Goal: Book appointment/travel/reservation

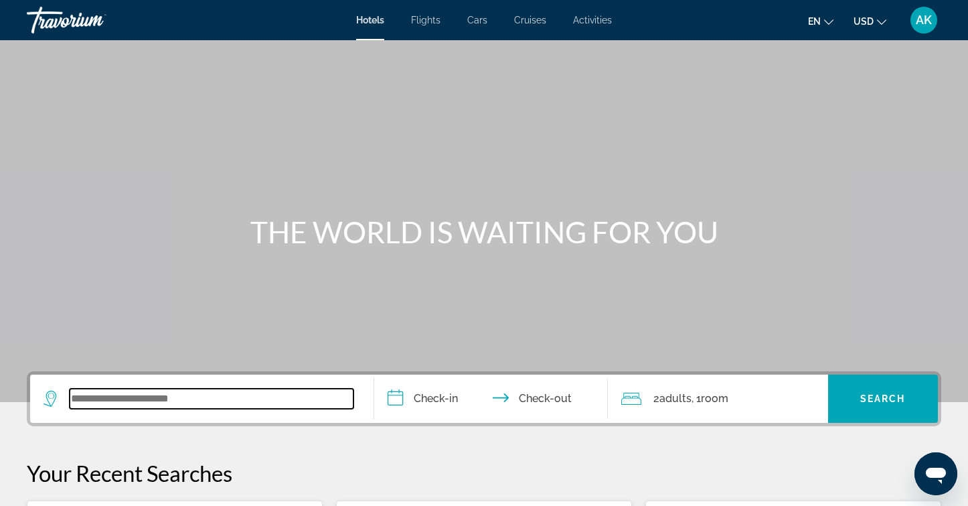
click at [100, 405] on input "Search widget" at bounding box center [212, 398] width 284 height 20
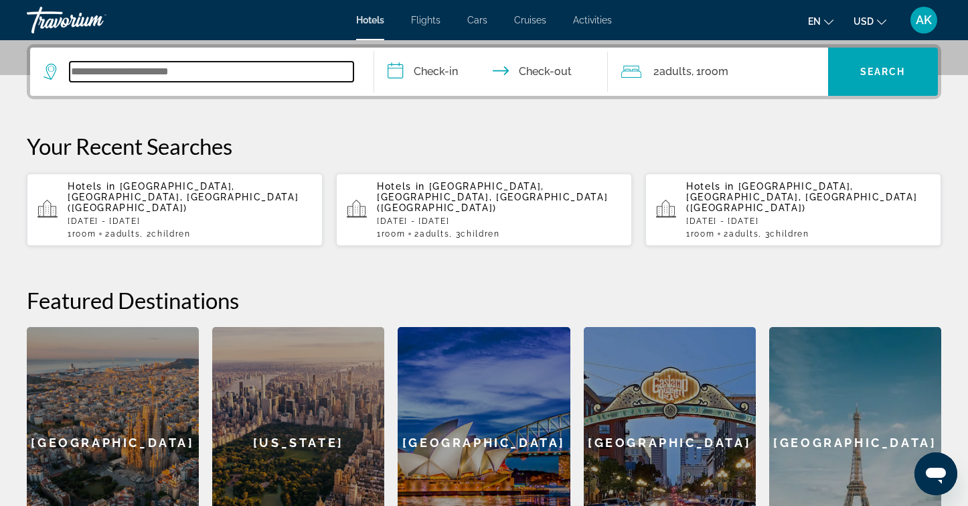
scroll to position [327, 0]
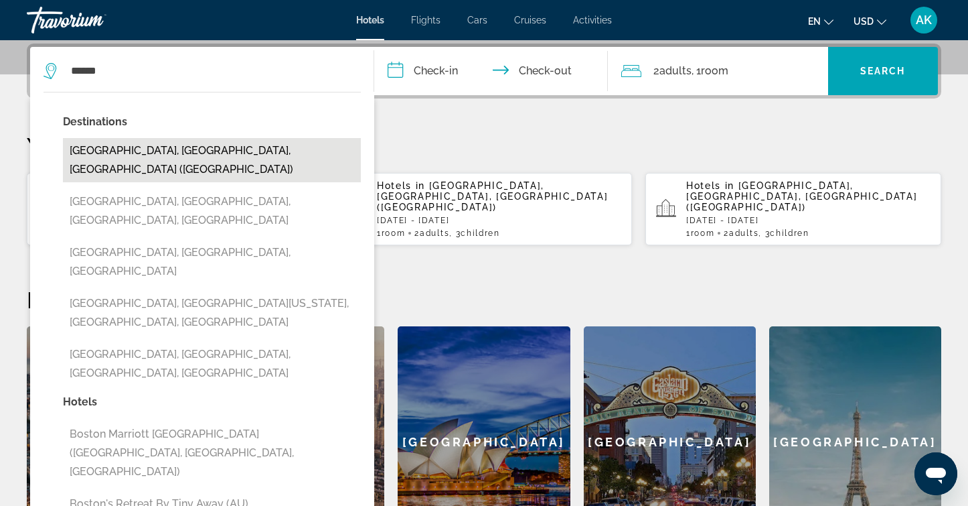
click at [123, 153] on button "Boston, MA, United States (BOS)" at bounding box center [212, 160] width 298 height 44
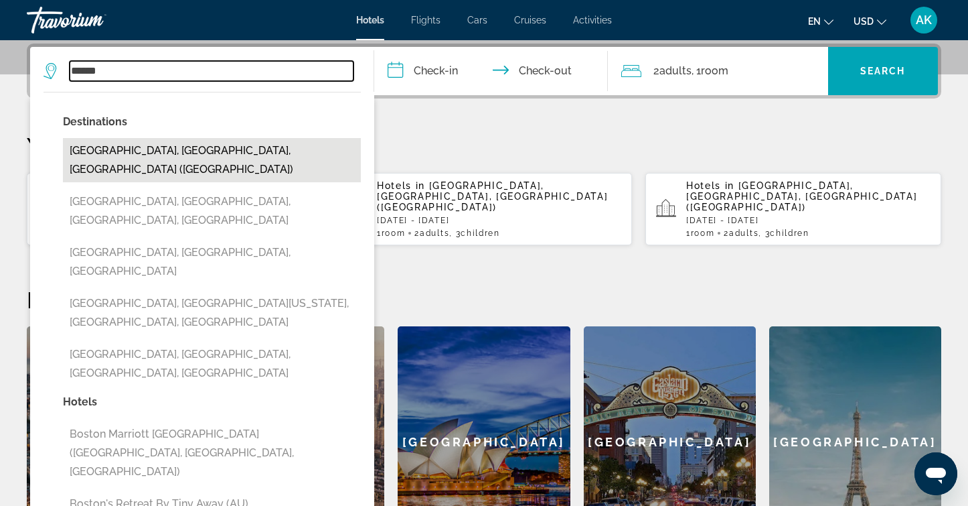
type input "**********"
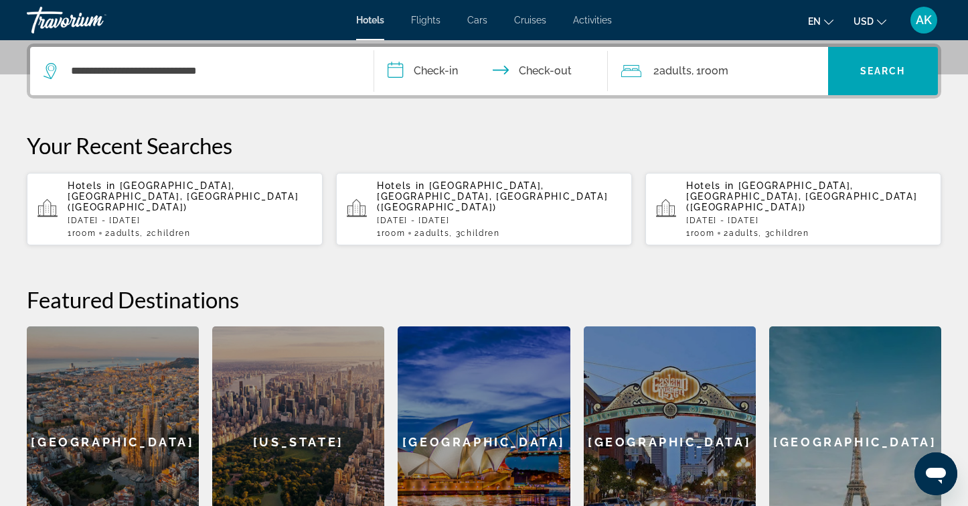
click at [444, 66] on input "**********" at bounding box center [493, 73] width 239 height 52
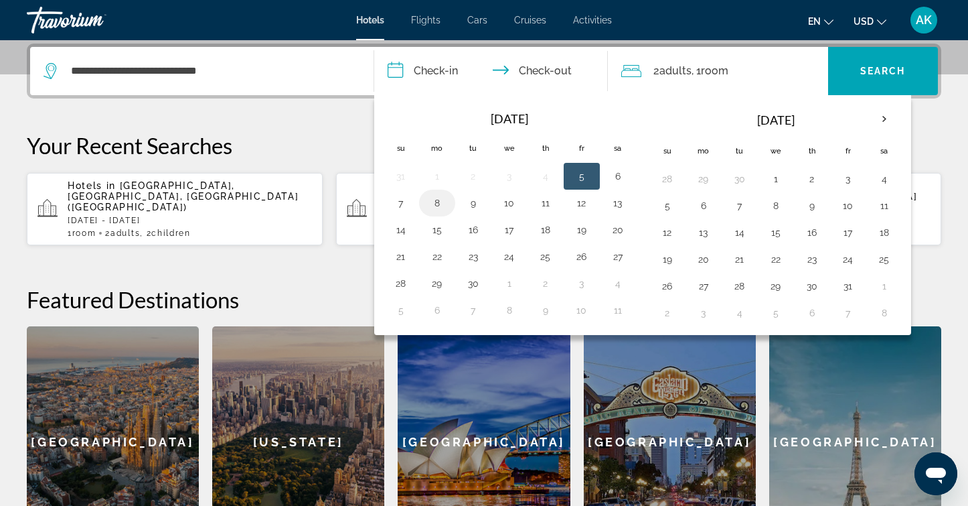
click at [433, 201] on button "8" at bounding box center [437, 203] width 21 height 19
click at [561, 70] on input "**********" at bounding box center [493, 73] width 239 height 52
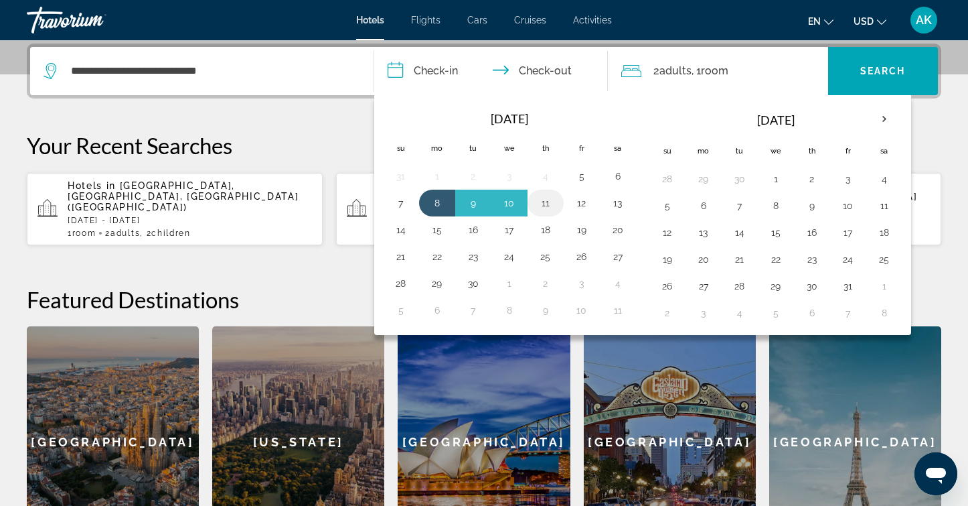
click at [550, 202] on button "11" at bounding box center [545, 203] width 21 height 19
type input "**********"
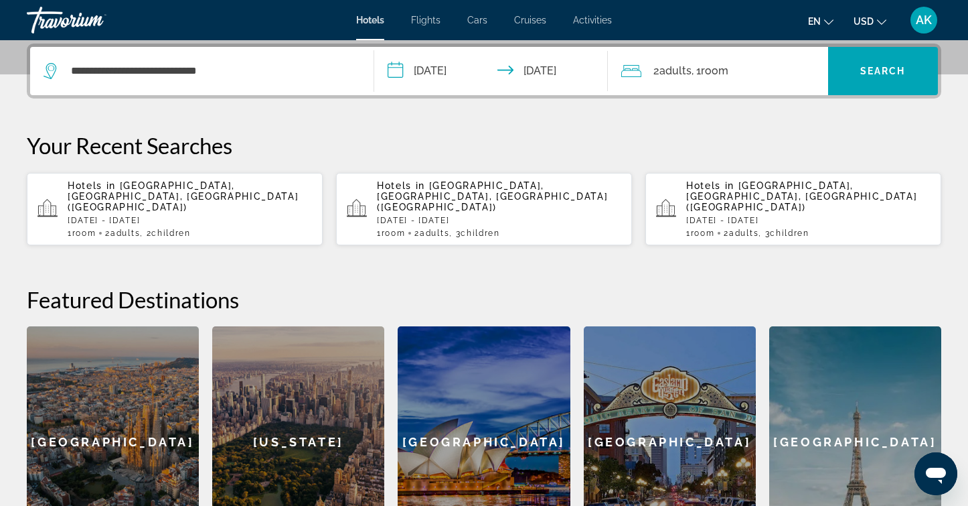
click at [673, 67] on span "Adults" at bounding box center [676, 70] width 32 height 13
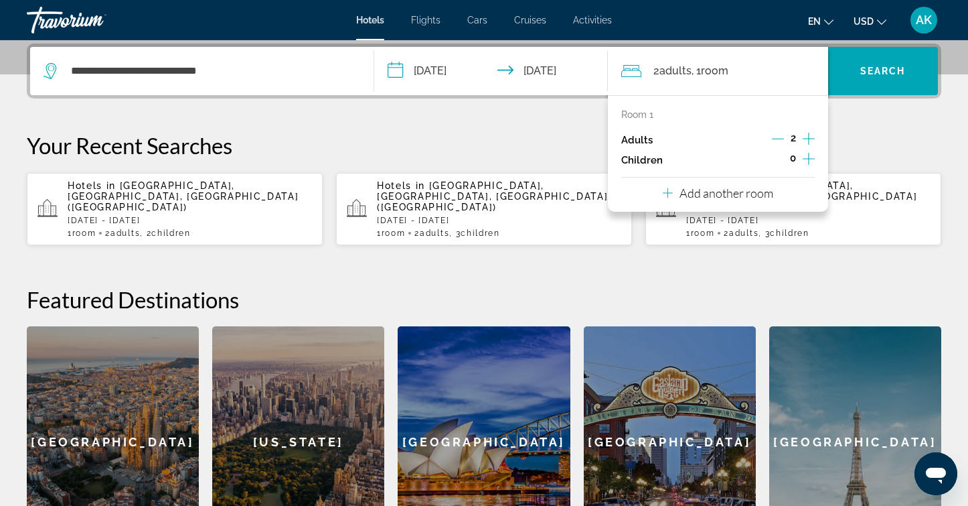
click at [809, 158] on icon "Increment children" at bounding box center [809, 159] width 12 height 16
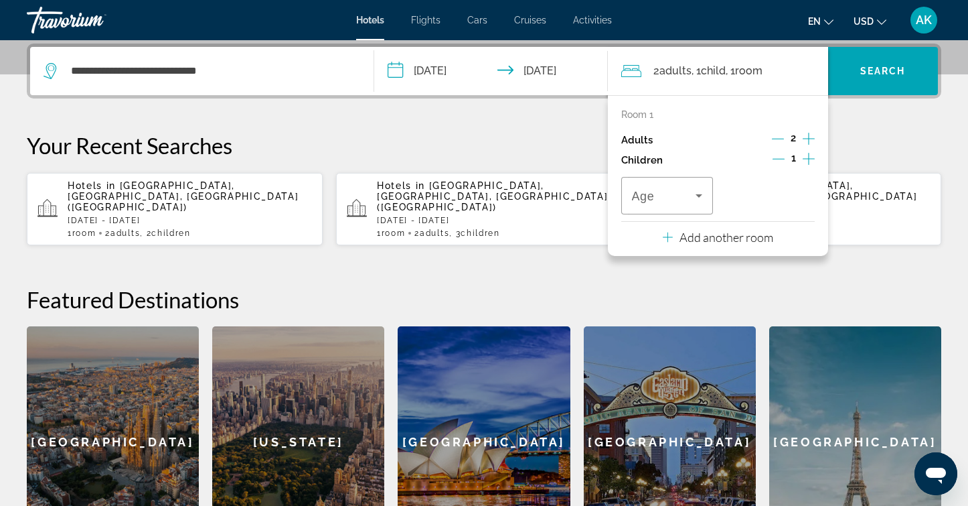
click at [809, 158] on icon "Increment children" at bounding box center [809, 159] width 12 height 16
click at [700, 197] on icon "Travelers: 2 adults, 2 children" at bounding box center [699, 195] width 16 height 16
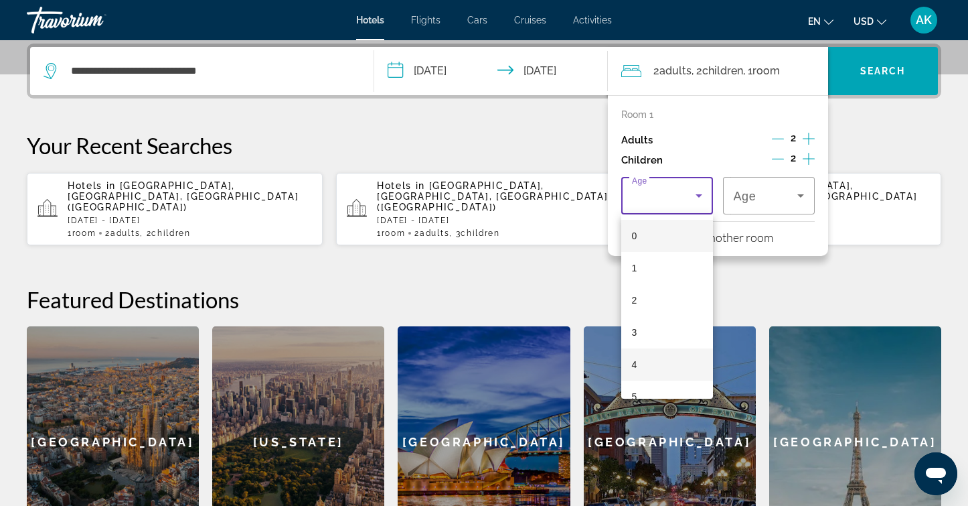
scroll to position [29, 0]
click at [660, 366] on mat-option "5" at bounding box center [667, 368] width 92 height 32
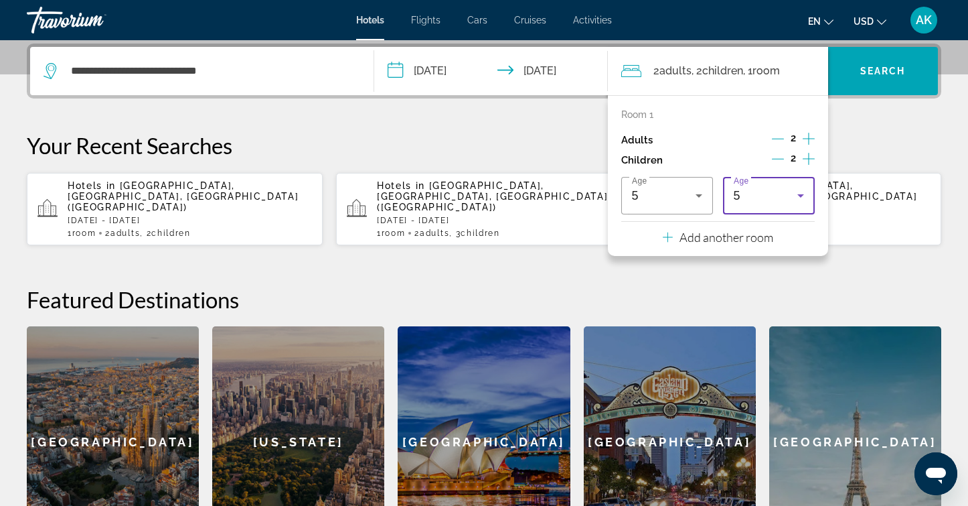
click at [799, 194] on icon "Travelers: 2 adults, 2 children" at bounding box center [801, 195] width 16 height 16
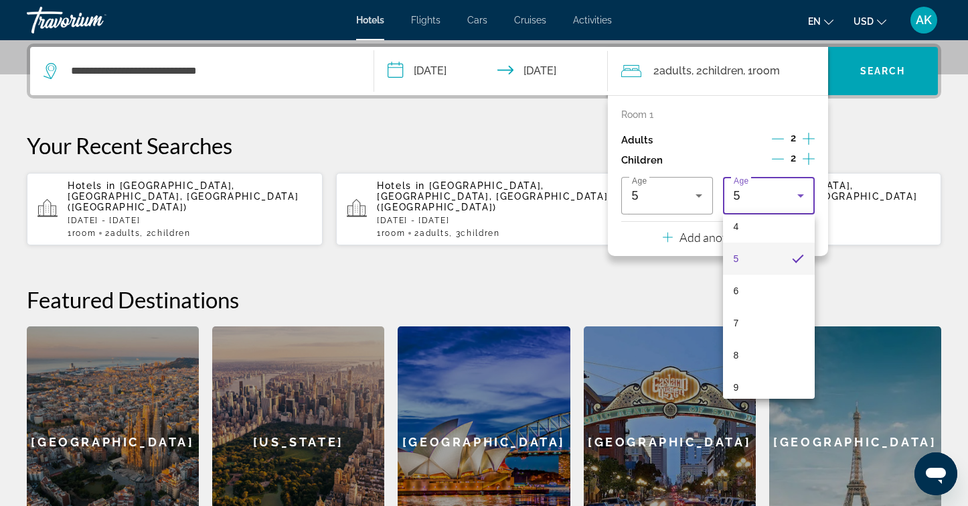
scroll to position [139, 0]
click at [766, 348] on mat-option "8" at bounding box center [769, 353] width 92 height 32
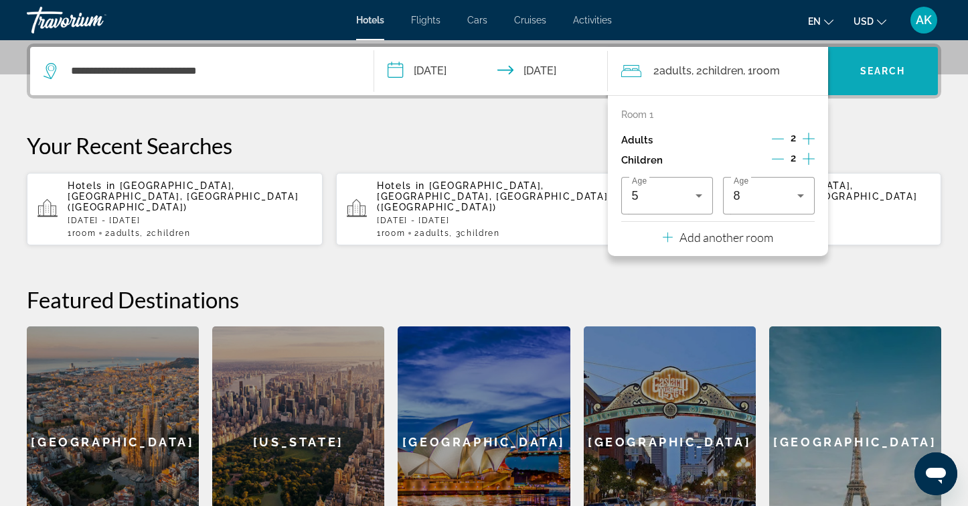
click at [871, 75] on span "Search" at bounding box center [883, 71] width 46 height 11
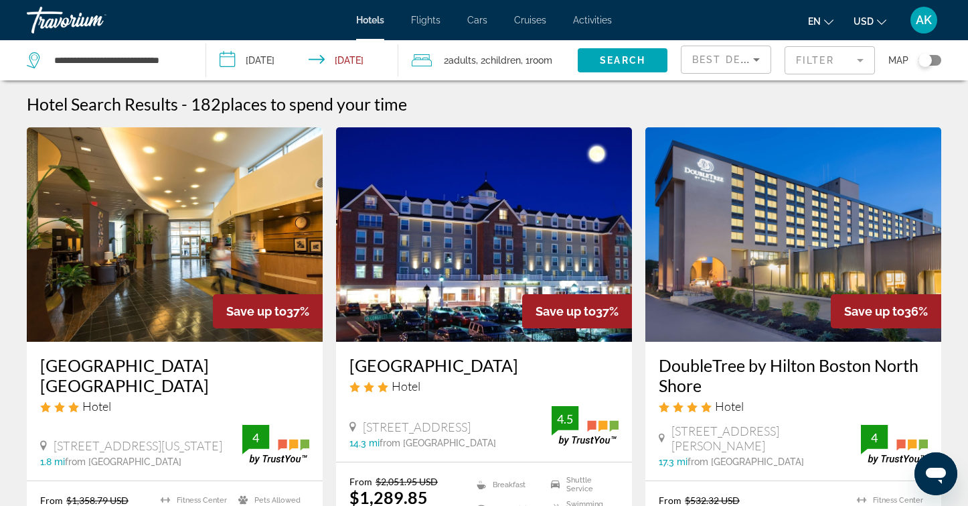
click at [926, 64] on div "Toggle map" at bounding box center [925, 60] width 13 height 13
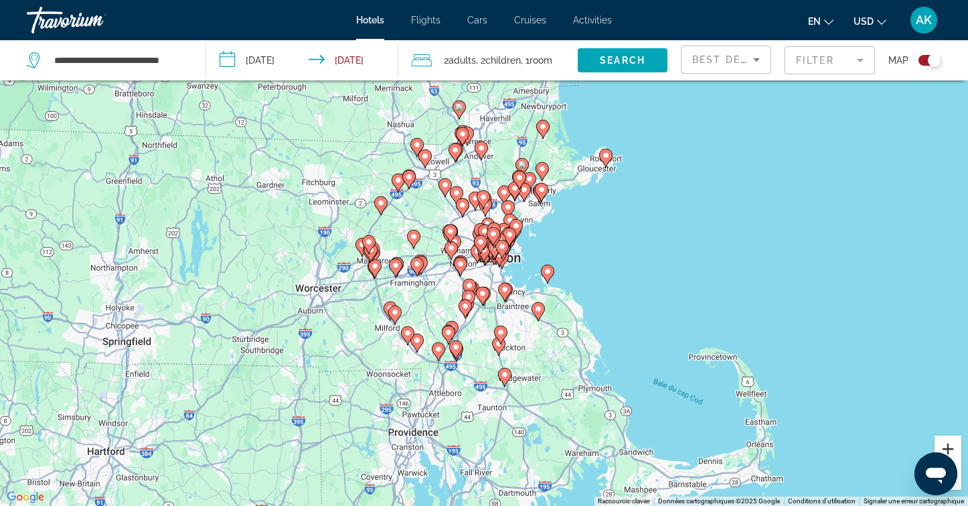
click at [943, 445] on button "Zoom avant" at bounding box center [948, 448] width 27 height 27
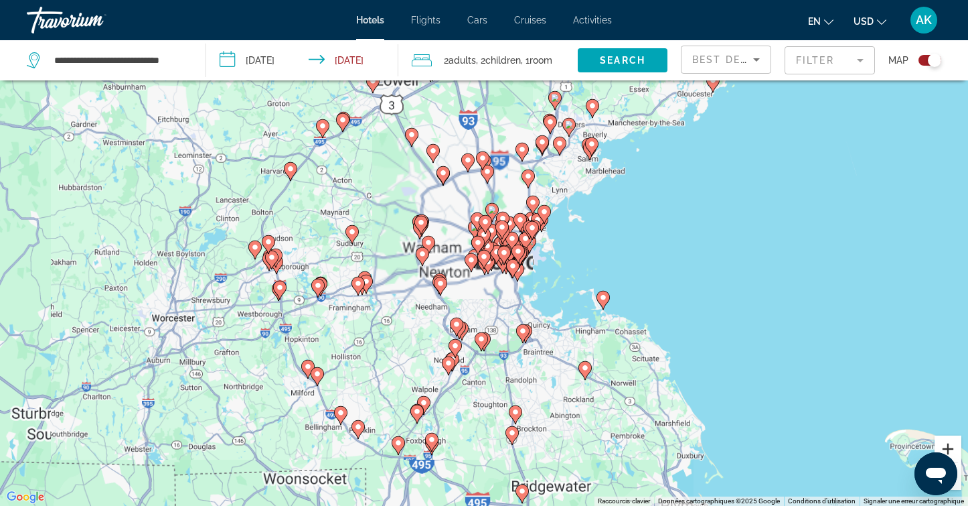
click at [943, 445] on button "Zoom avant" at bounding box center [948, 448] width 27 height 27
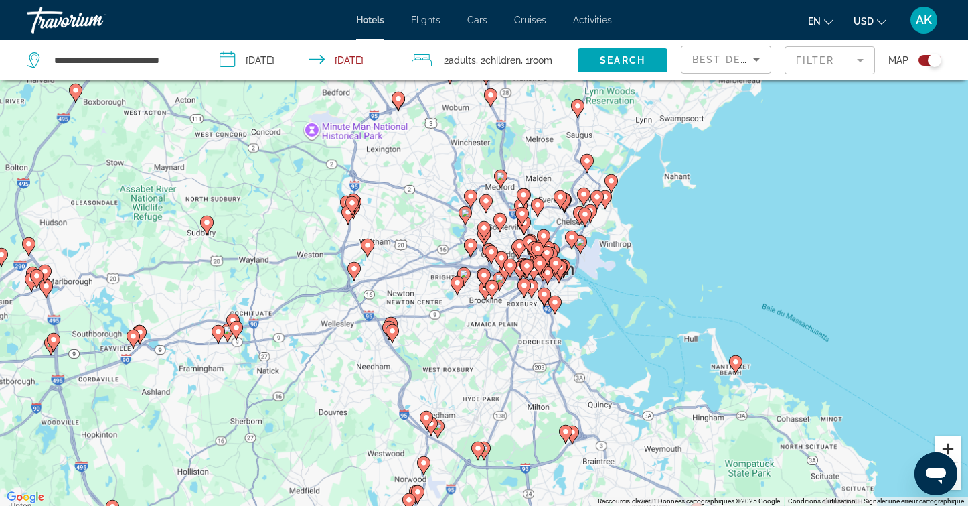
click at [943, 445] on button "Zoom avant" at bounding box center [948, 448] width 27 height 27
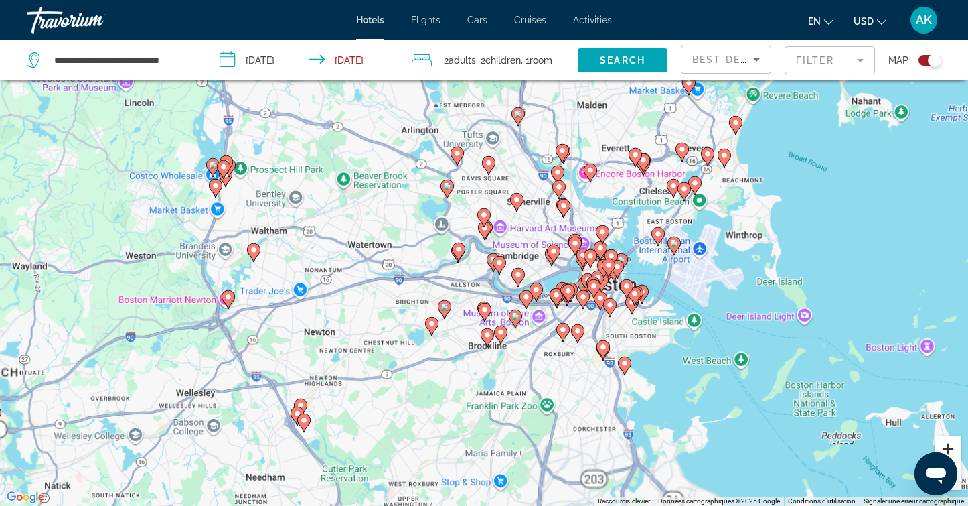
click at [943, 445] on button "Zoom avant" at bounding box center [948, 448] width 27 height 27
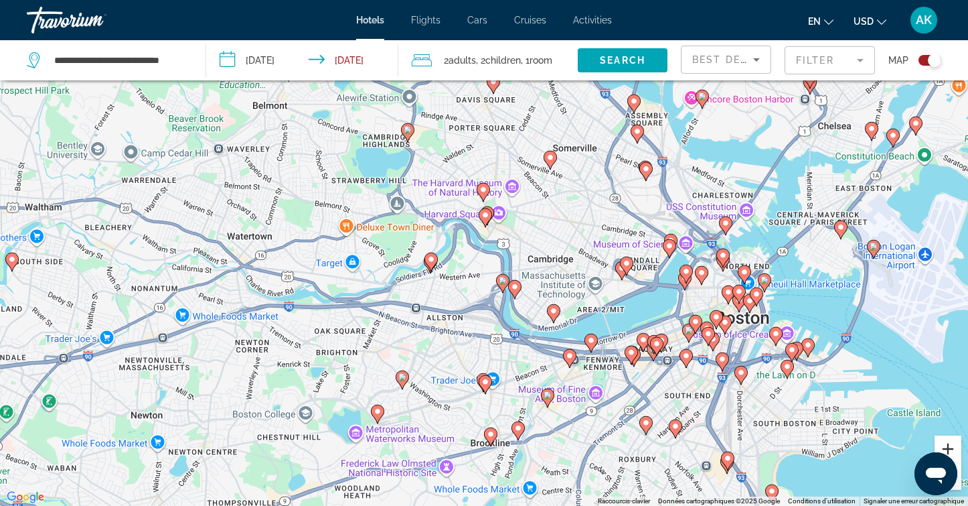
click at [943, 445] on button "Zoom avant" at bounding box center [948, 448] width 27 height 27
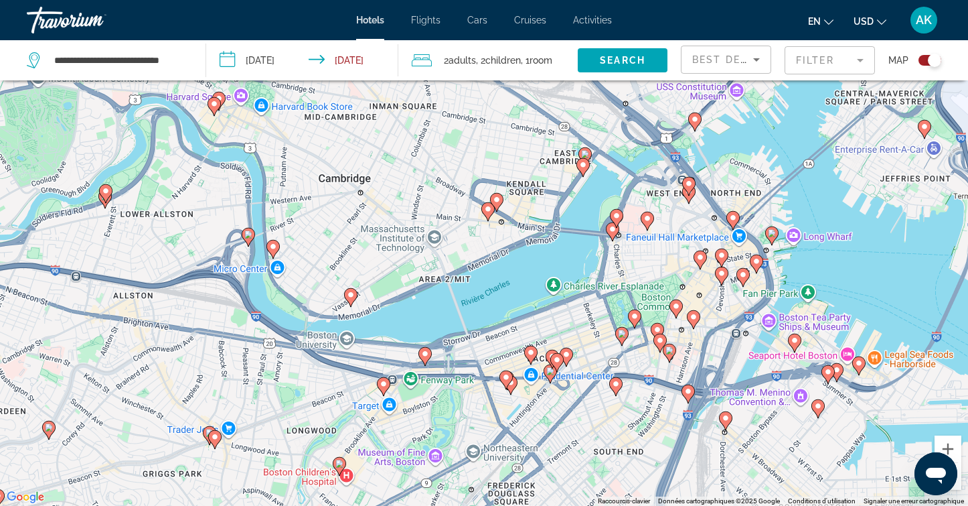
drag, startPoint x: 829, startPoint y: 392, endPoint x: 549, endPoint y: 299, distance: 295.2
click at [549, 299] on div "Pour activer le glissement du marqueur avec le clavier, appuyez sur Alt+Entrée.…" at bounding box center [484, 253] width 968 height 506
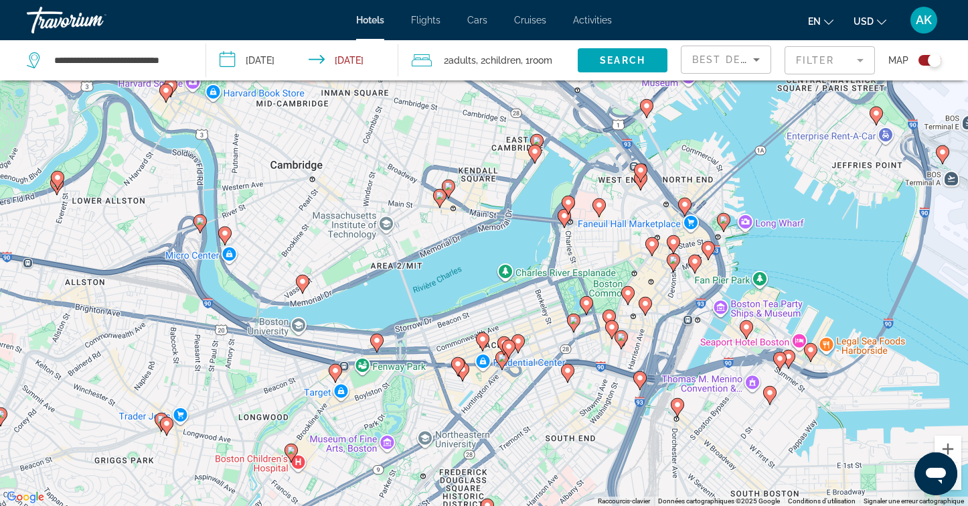
drag, startPoint x: 549, startPoint y: 299, endPoint x: 497, endPoint y: 290, distance: 53.0
click at [498, 290] on div "Pour activer le glissement du marqueur avec le clavier, appuyez sur Alt+Entrée.…" at bounding box center [484, 253] width 968 height 506
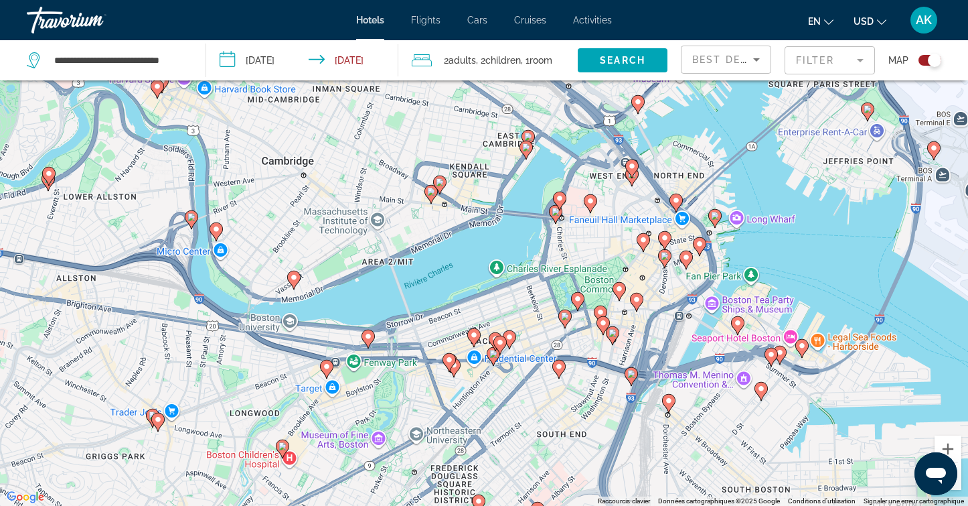
click at [591, 200] on image "Main content" at bounding box center [591, 201] width 8 height 8
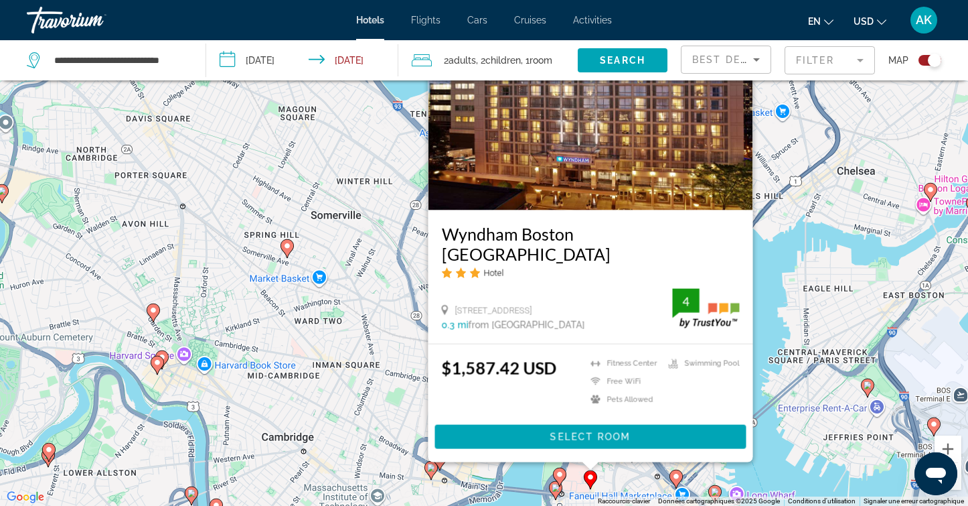
click at [883, 15] on mat-icon "Change currency" at bounding box center [881, 19] width 9 height 9
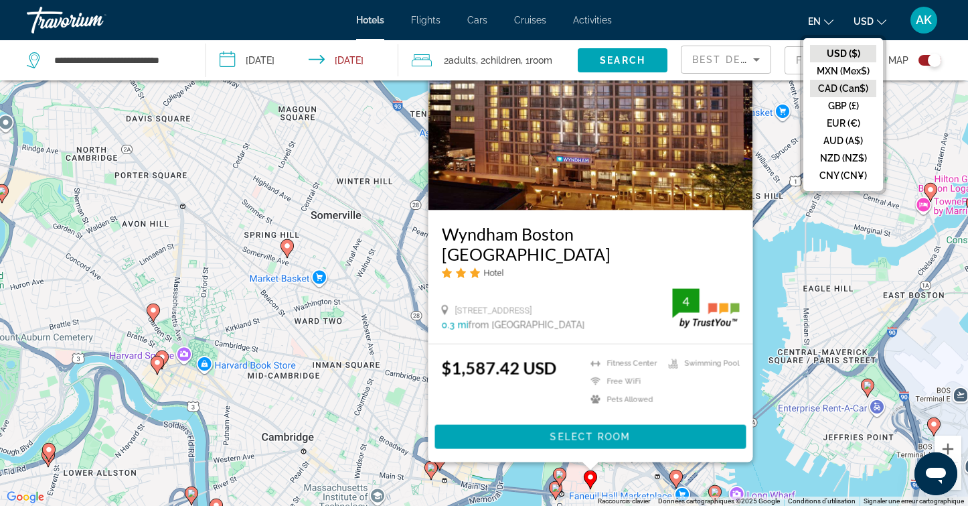
click at [851, 85] on button "CAD (Can$)" at bounding box center [843, 88] width 66 height 17
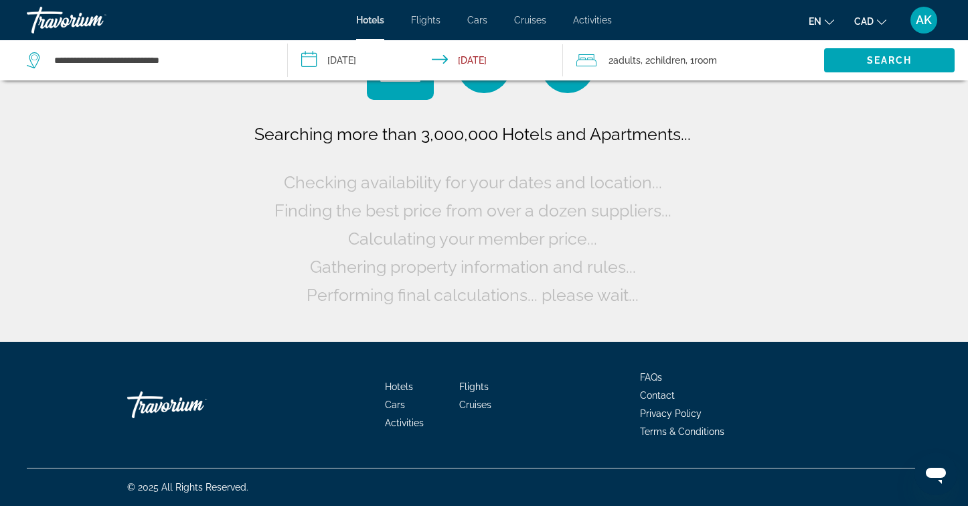
scroll to position [0, 0]
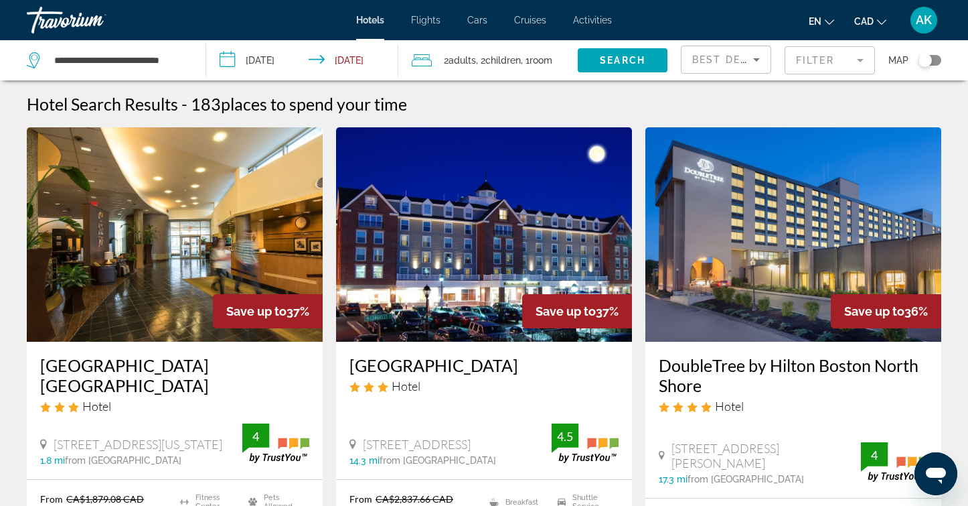
click at [927, 62] on div "Toggle map" at bounding box center [925, 60] width 13 height 13
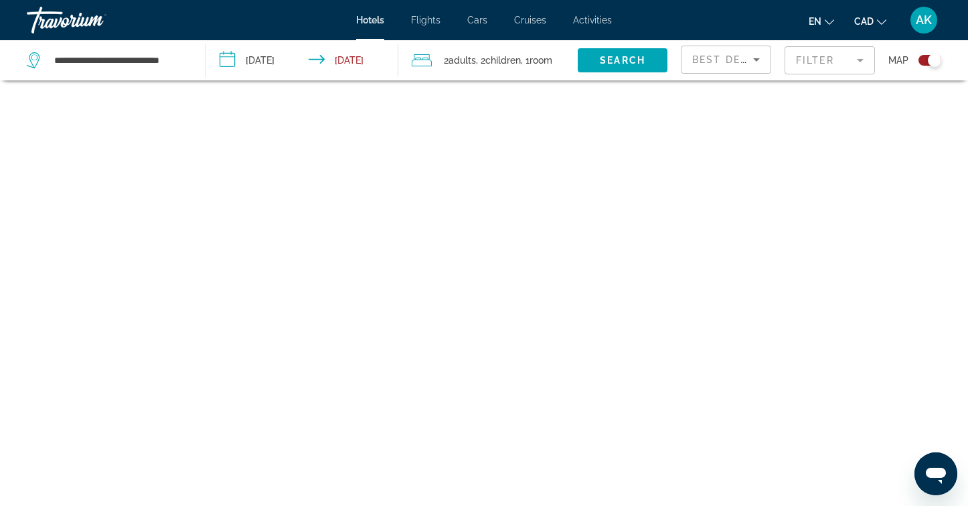
scroll to position [80, 0]
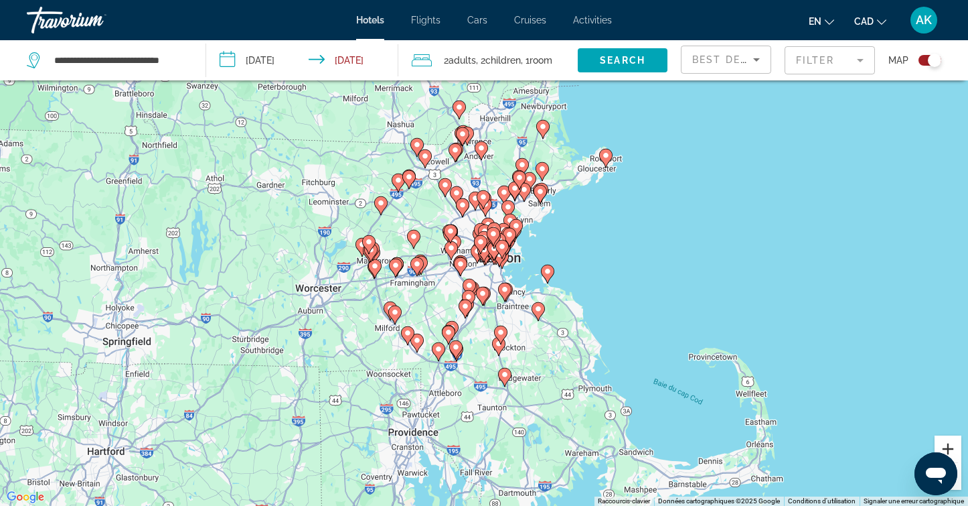
click at [946, 446] on button "Zoom avant" at bounding box center [948, 448] width 27 height 27
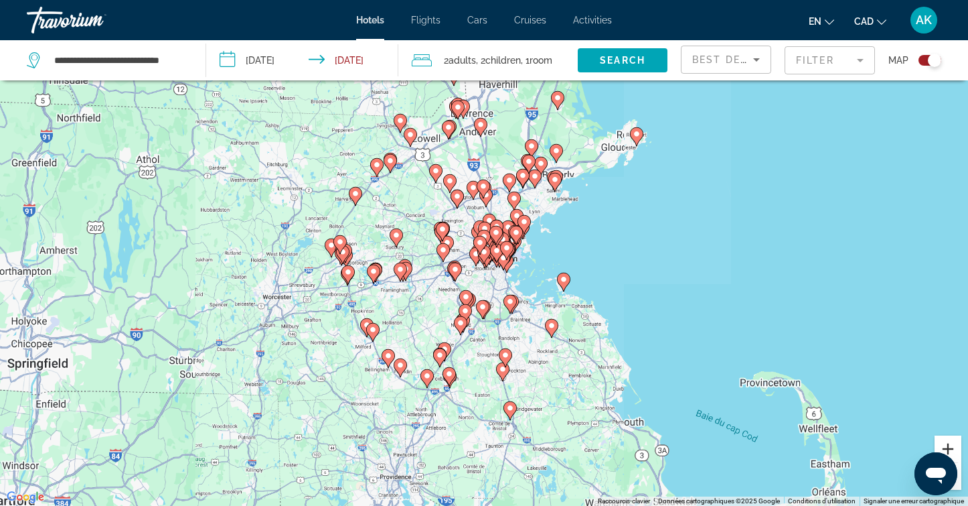
click at [946, 446] on button "Zoom avant" at bounding box center [948, 448] width 27 height 27
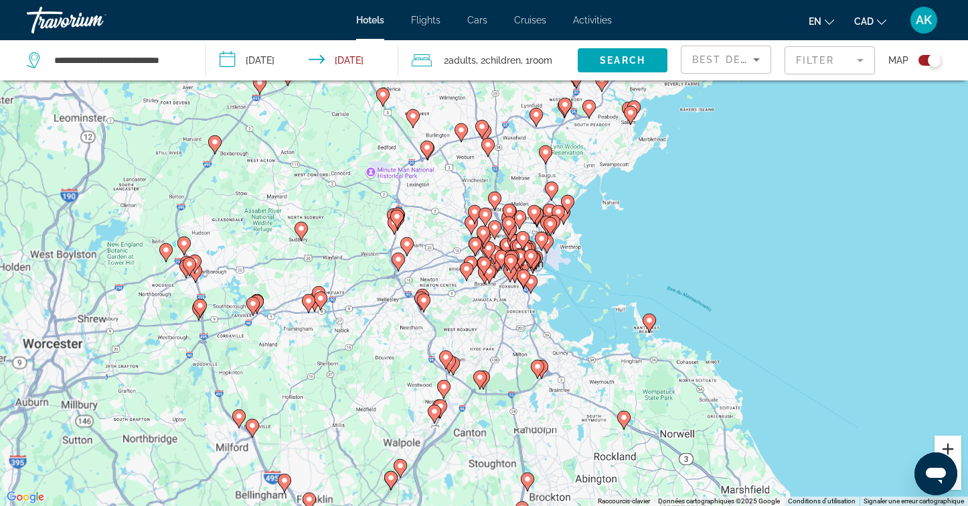
click at [946, 446] on button "Zoom avant" at bounding box center [948, 448] width 27 height 27
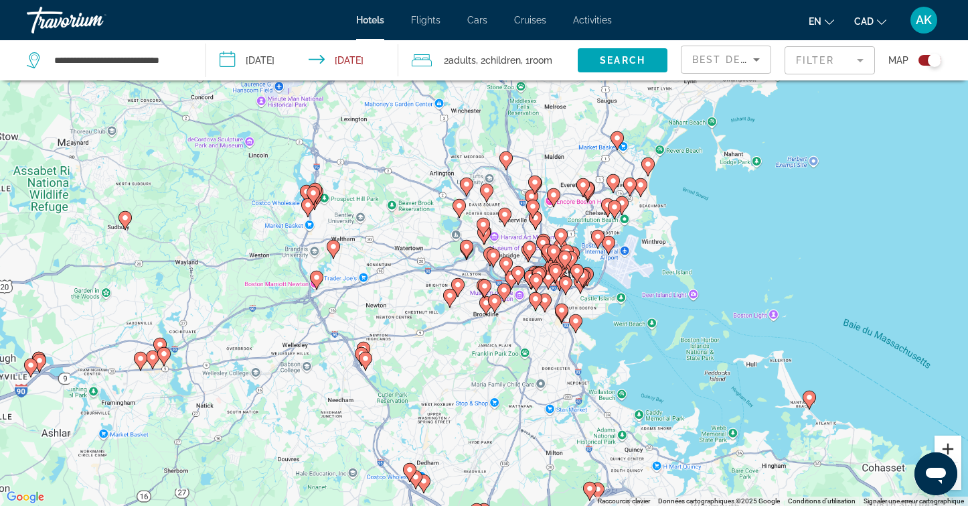
click at [946, 446] on button "Zoom avant" at bounding box center [948, 448] width 27 height 27
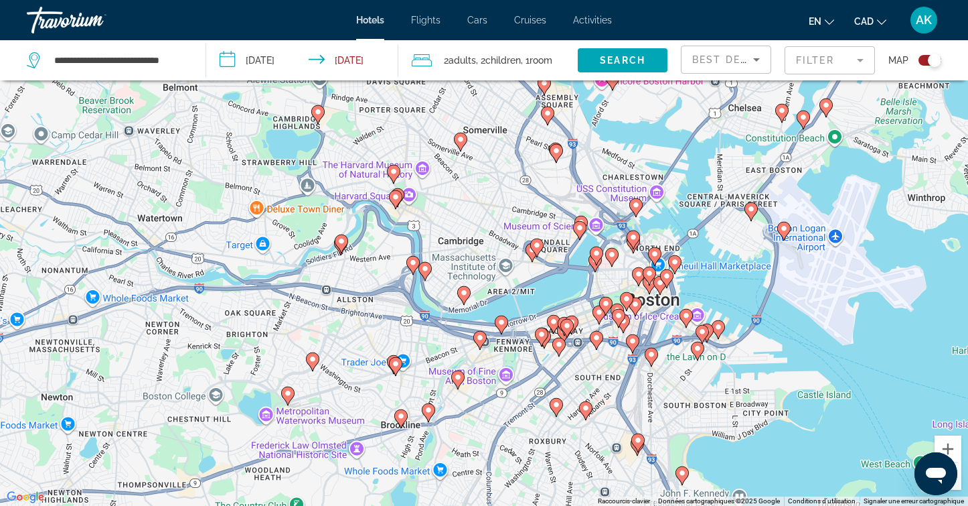
drag, startPoint x: 697, startPoint y: 379, endPoint x: 603, endPoint y: 358, distance: 96.2
click at [603, 358] on div "Pour activer le glissement du marqueur avec le clavier, appuyez sur Alt+Entrée.…" at bounding box center [484, 253] width 968 height 506
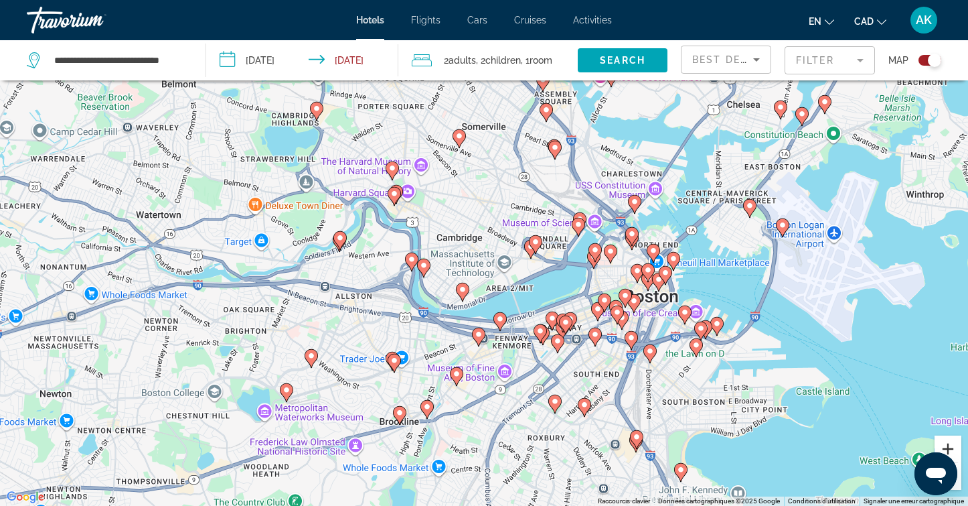
click at [952, 447] on button "Zoom avant" at bounding box center [948, 448] width 27 height 27
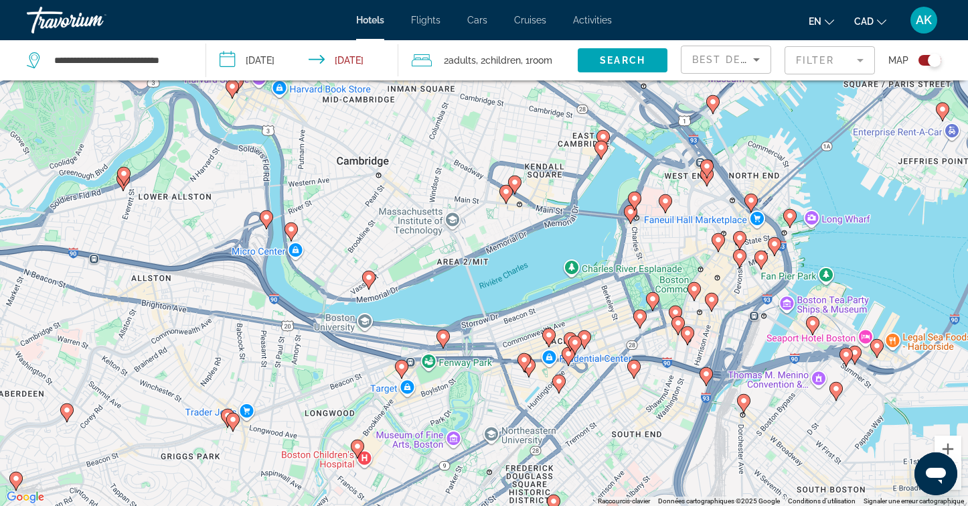
drag, startPoint x: 834, startPoint y: 380, endPoint x: 739, endPoint y: 307, distance: 119.3
click at [739, 307] on div "Pour activer le glissement du marqueur avec le clavier, appuyez sur Alt+Entrée.…" at bounding box center [484, 253] width 968 height 506
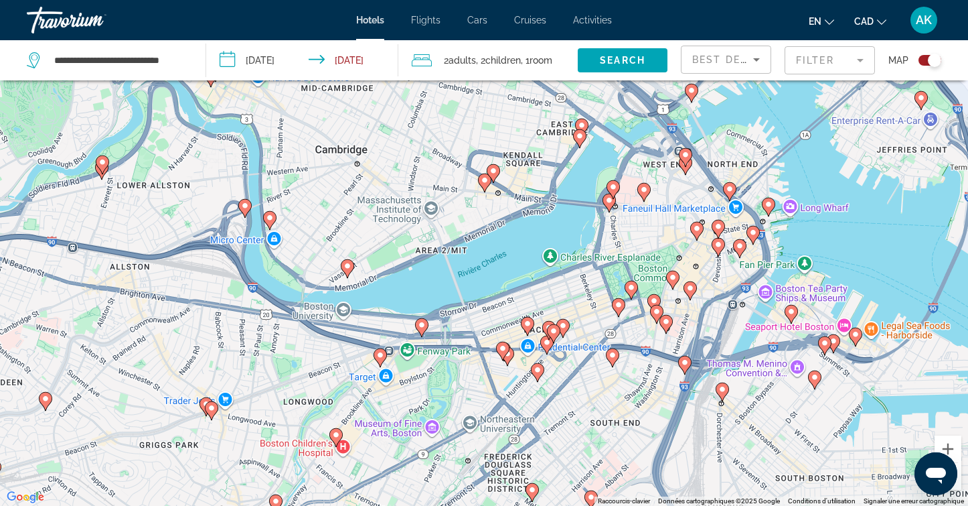
click at [644, 187] on image "Main content" at bounding box center [644, 189] width 8 height 8
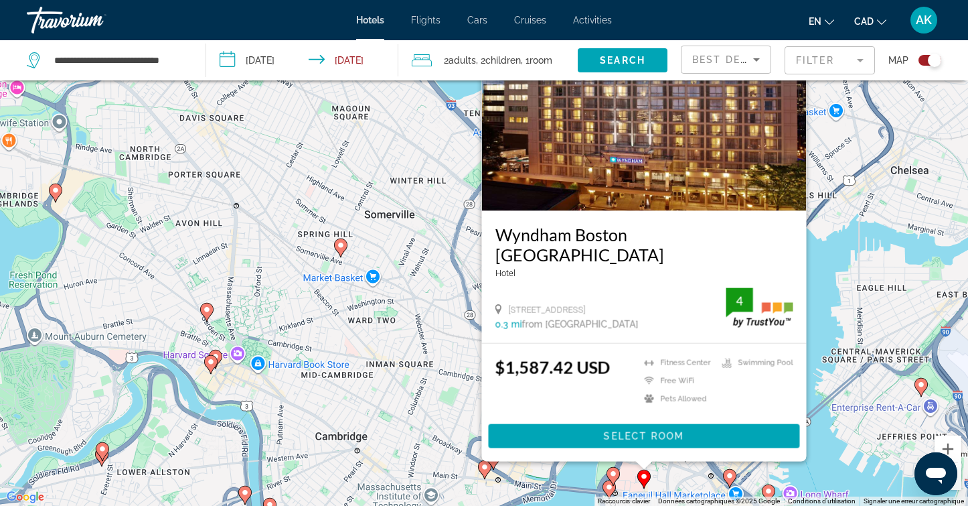
click at [823, 386] on div "Pour activer le glissement du marqueur avec le clavier, appuyez sur Alt+Entrée.…" at bounding box center [484, 253] width 968 height 506
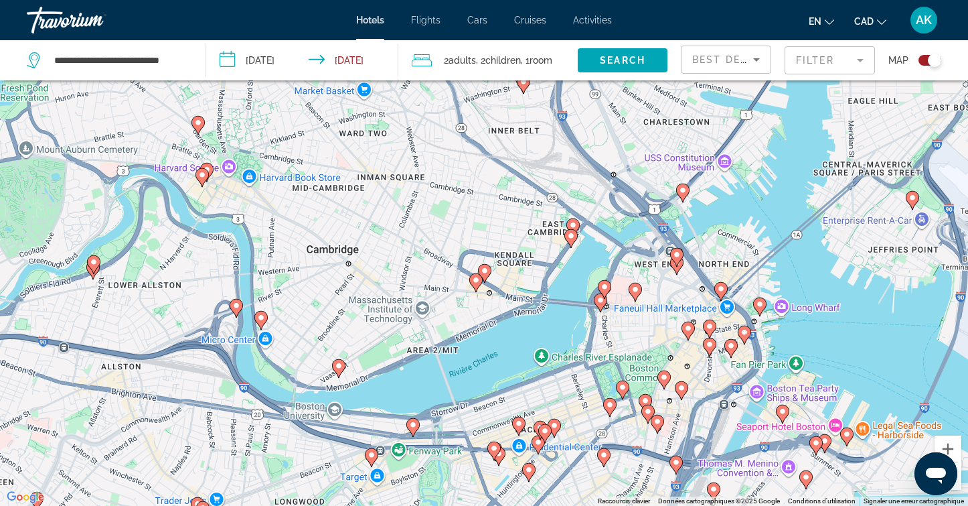
drag, startPoint x: 678, startPoint y: 465, endPoint x: 650, endPoint y: 216, distance: 250.0
click at [650, 216] on div "Pour activer le glissement du marqueur avec le clavier, appuyez sur Alt+Entrée.…" at bounding box center [484, 253] width 968 height 506
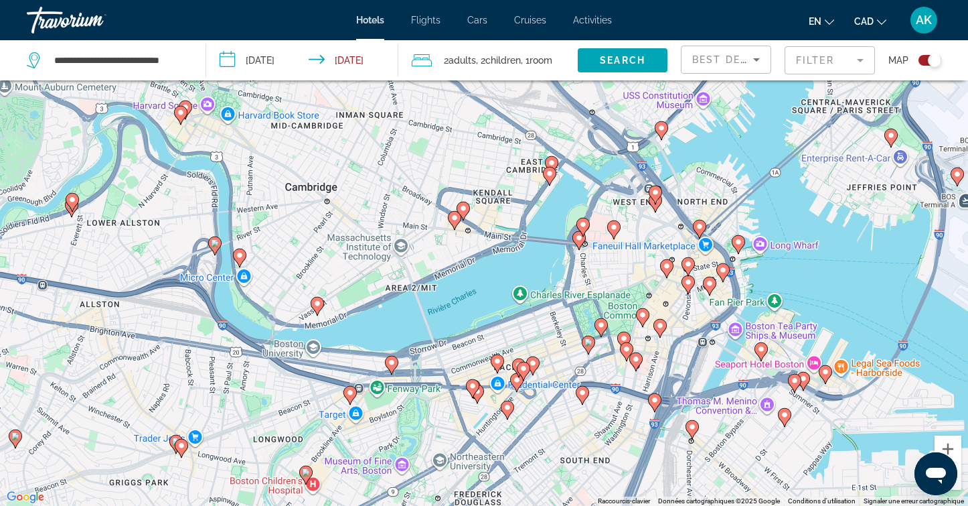
click at [667, 269] on image "Main content" at bounding box center [667, 266] width 8 height 8
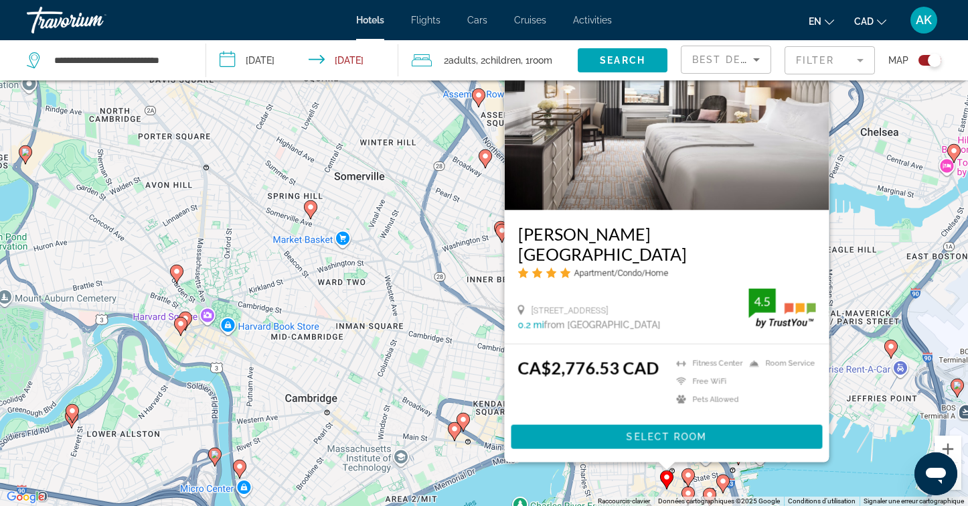
click at [848, 403] on div "Pour activer le glissement du marqueur avec le clavier, appuyez sur Alt+Entrée.…" at bounding box center [484, 253] width 968 height 506
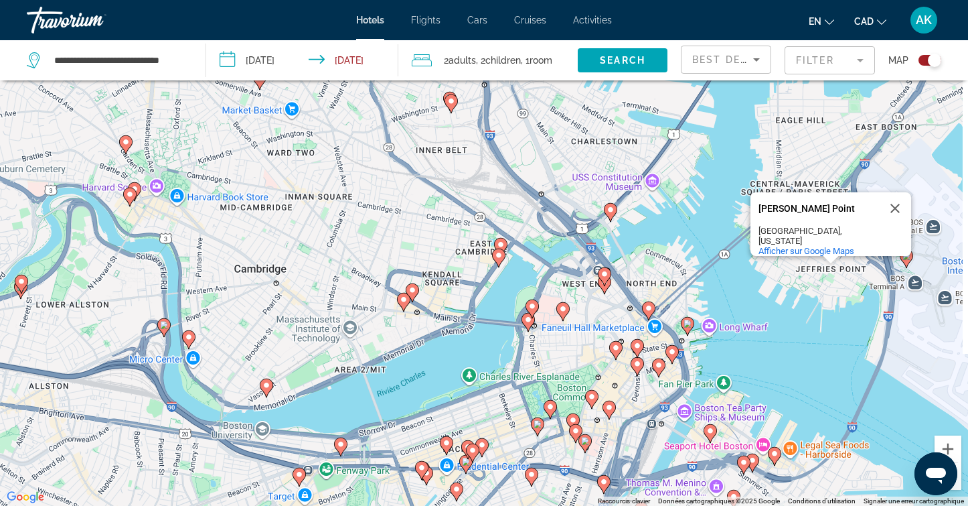
drag, startPoint x: 712, startPoint y: 449, endPoint x: 694, endPoint y: 318, distance: 132.6
click at [694, 318] on div "Pour activer le glissement du marqueur avec le clavier, appuyez sur Alt+Entrée.…" at bounding box center [484, 253] width 968 height 506
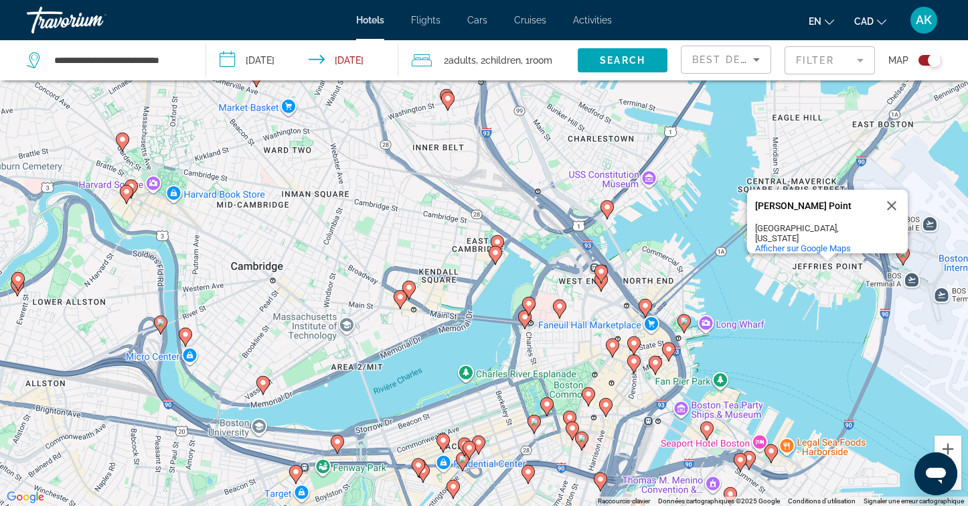
click at [647, 303] on image "Main content" at bounding box center [646, 305] width 8 height 8
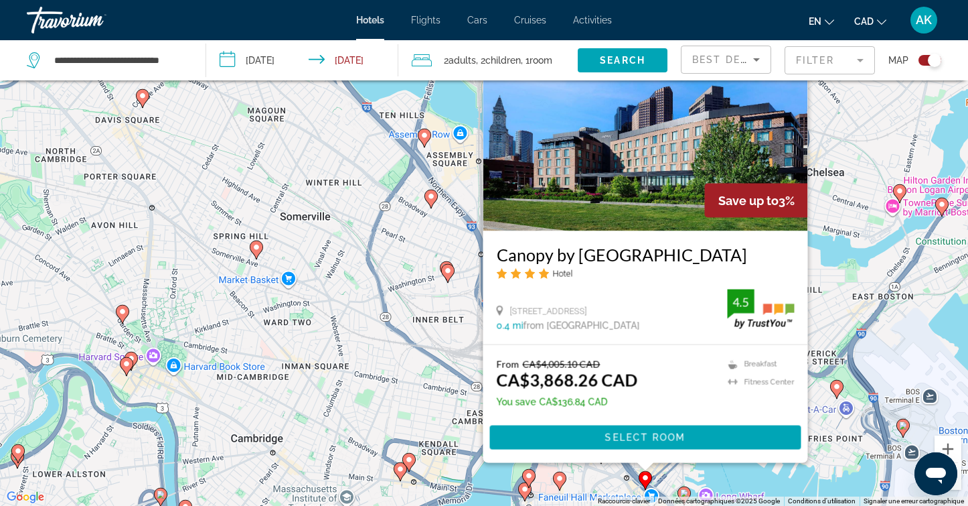
click at [820, 445] on div "Pour activer le glissement du marqueur avec le clavier, appuyez sur Alt+Entrée.…" at bounding box center [484, 253] width 968 height 506
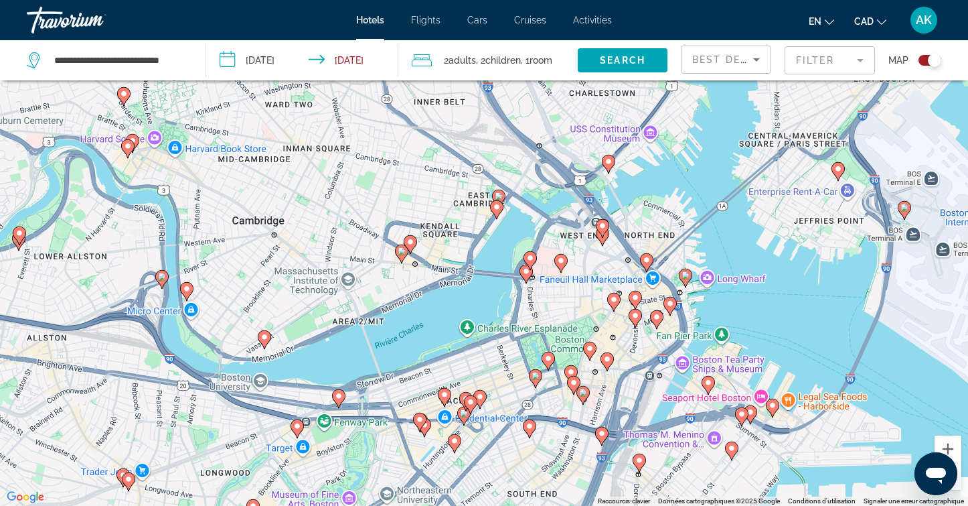
drag, startPoint x: 650, startPoint y: 467, endPoint x: 661, endPoint y: 196, distance: 270.7
click at [661, 196] on div "Pour activer le glissement du marqueur avec le clavier, appuyez sur Alt+Entrée.…" at bounding box center [484, 253] width 968 height 506
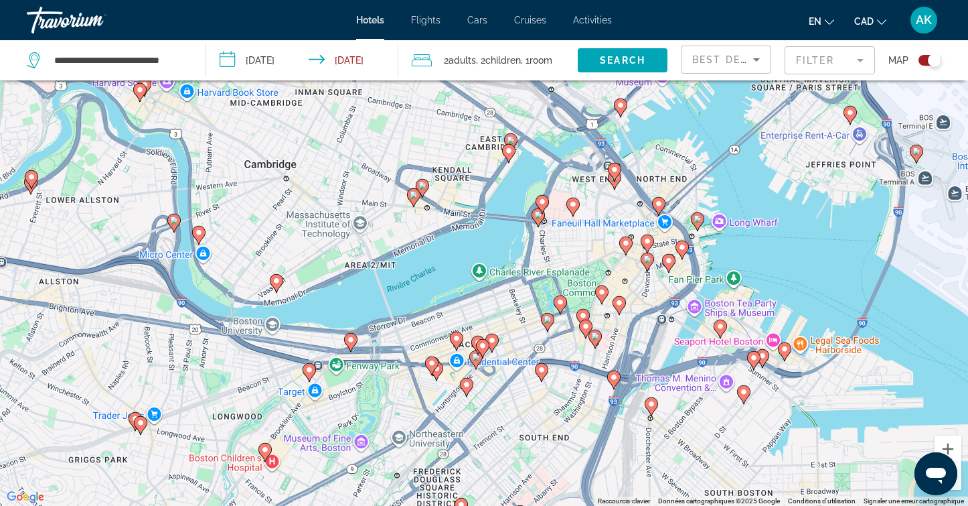
click at [648, 259] on image "Main content" at bounding box center [648, 259] width 8 height 8
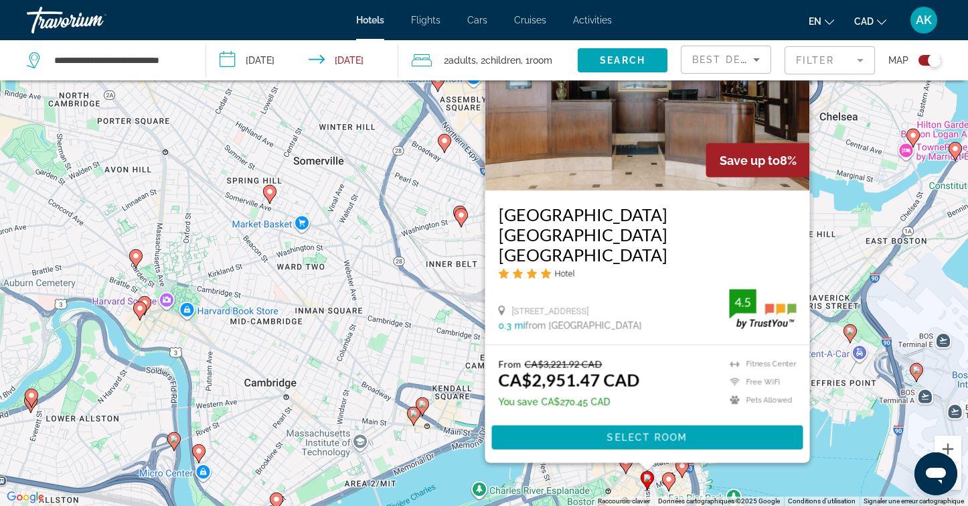
click at [858, 412] on div "Pour activer le glissement du marqueur avec le clavier, appuyez sur Alt+Entrée.…" at bounding box center [484, 253] width 968 height 506
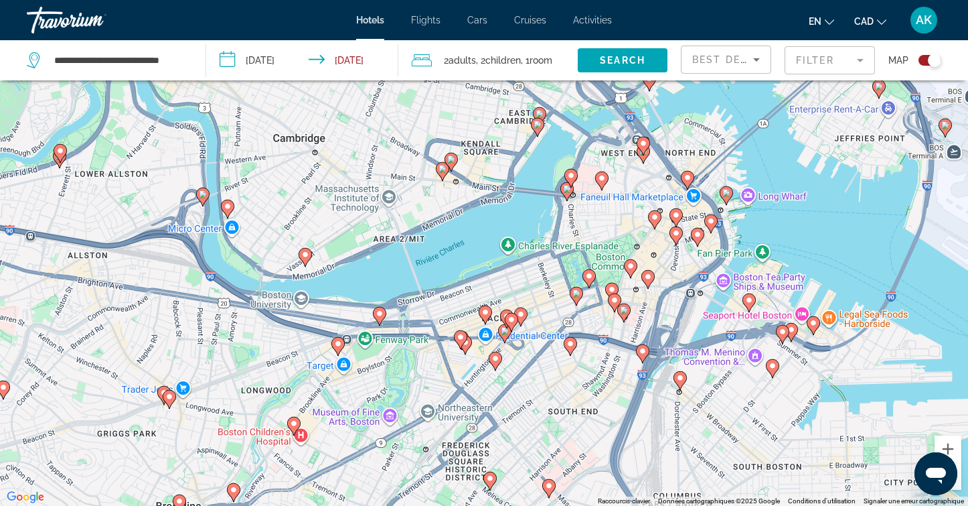
drag, startPoint x: 824, startPoint y: 386, endPoint x: 857, endPoint y: 134, distance: 253.9
click at [856, 134] on div "Pour activer le glissement du marqueur avec le clavier, appuyez sur Alt+Entrée.…" at bounding box center [484, 253] width 968 height 506
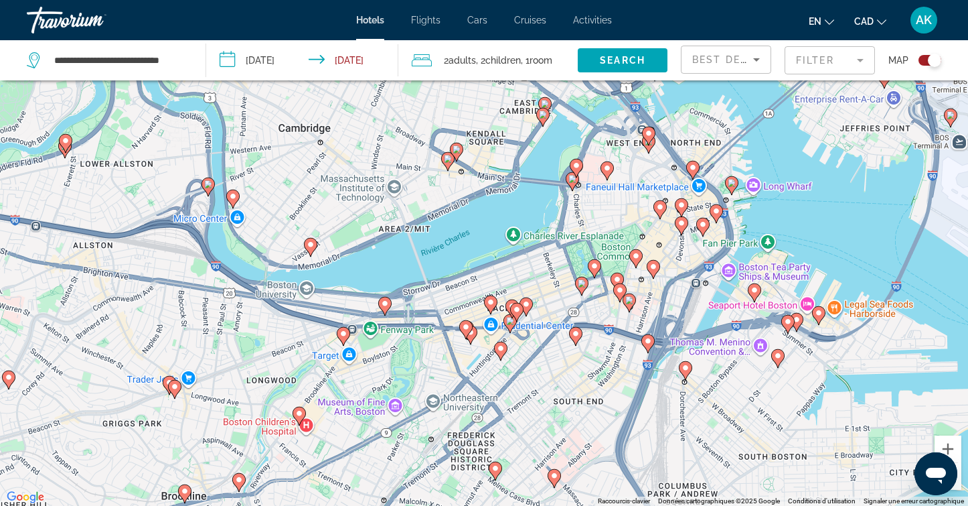
click at [638, 256] on image "Main content" at bounding box center [636, 256] width 8 height 8
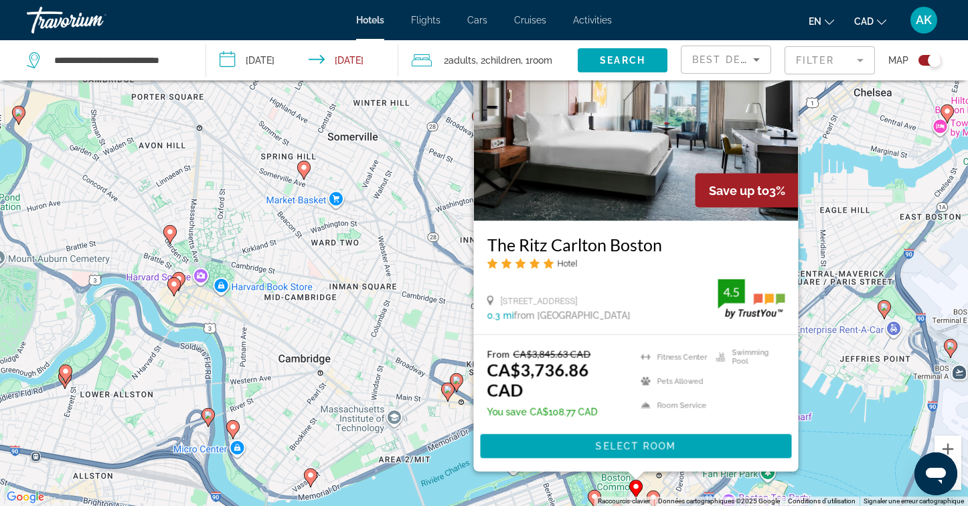
click at [848, 412] on div "Pour activer le glissement du marqueur avec le clavier, appuyez sur Alt+Entrée.…" at bounding box center [484, 253] width 968 height 506
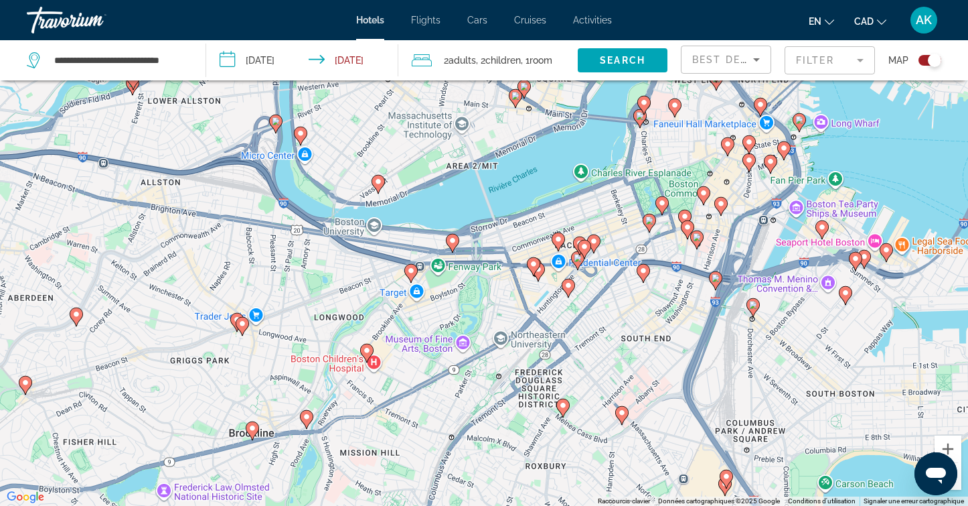
drag, startPoint x: 848, startPoint y: 412, endPoint x: 912, endPoint y: 119, distance: 300.3
click at [912, 119] on div "Pour activer le glissement du marqueur avec le clavier, appuyez sur Alt+Entrée.…" at bounding box center [484, 253] width 968 height 506
click at [596, 238] on image "Main content" at bounding box center [594, 241] width 8 height 8
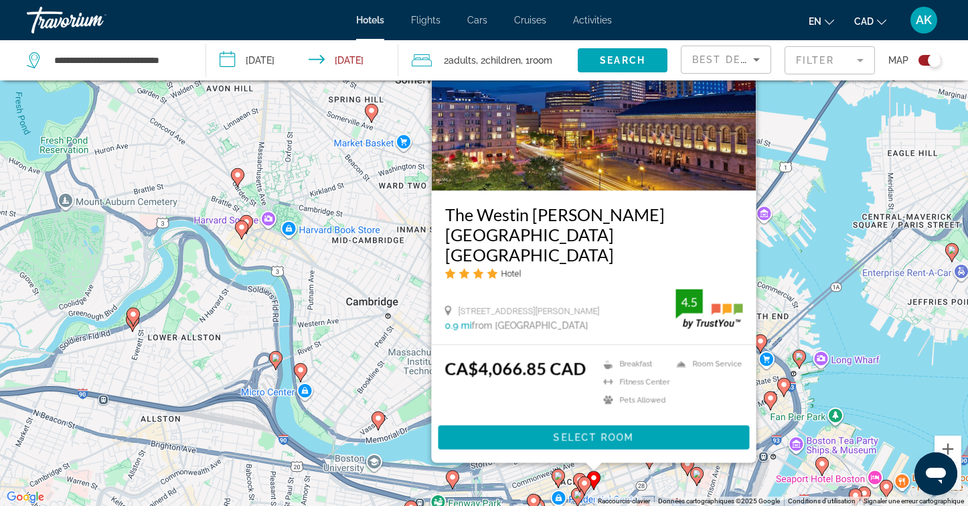
click at [862, 339] on div "Pour activer le glissement du marqueur avec le clavier, appuyez sur Alt+Entrée.…" at bounding box center [484, 253] width 968 height 506
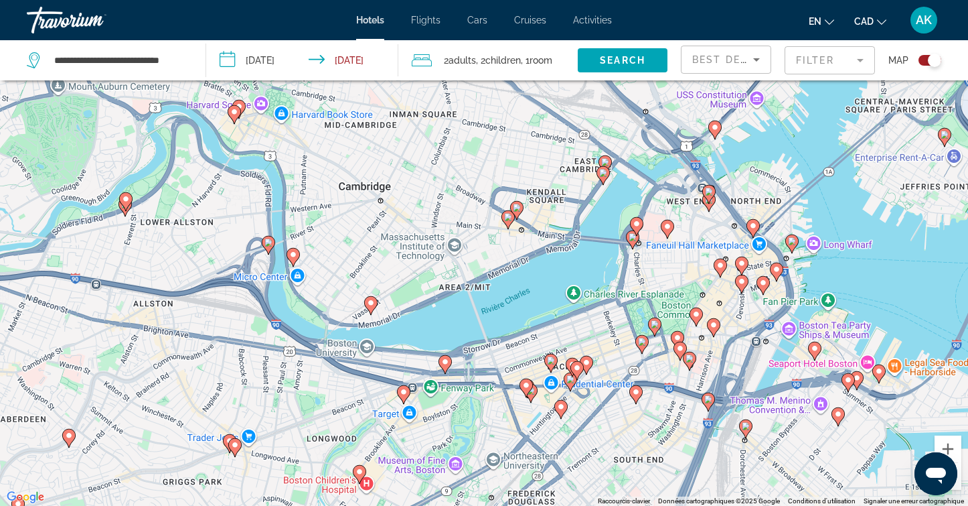
drag, startPoint x: 852, startPoint y: 317, endPoint x: 844, endPoint y: 185, distance: 132.2
click at [844, 185] on div "Pour activer le glissement du marqueur avec le clavier, appuyez sur Alt+Entrée.…" at bounding box center [484, 253] width 968 height 506
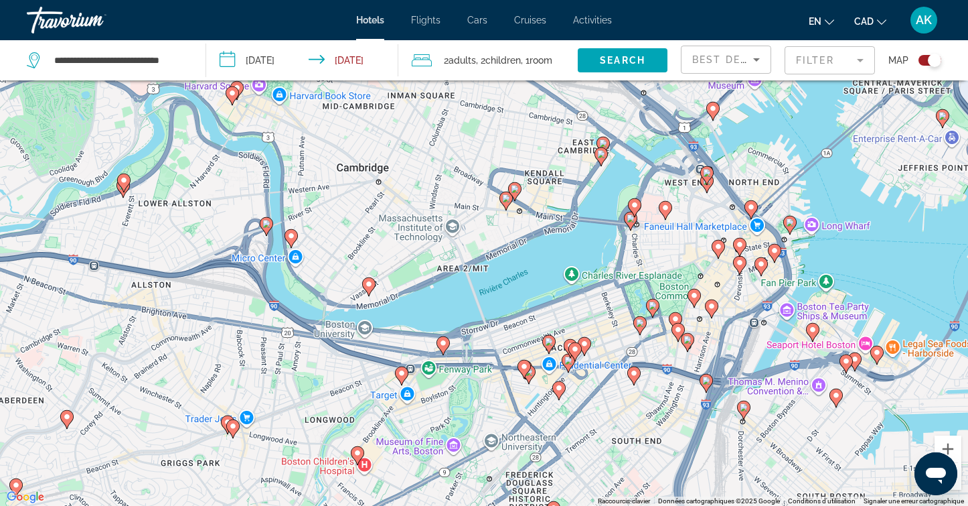
click at [859, 61] on mat-form-field "Filter" at bounding box center [830, 60] width 90 height 28
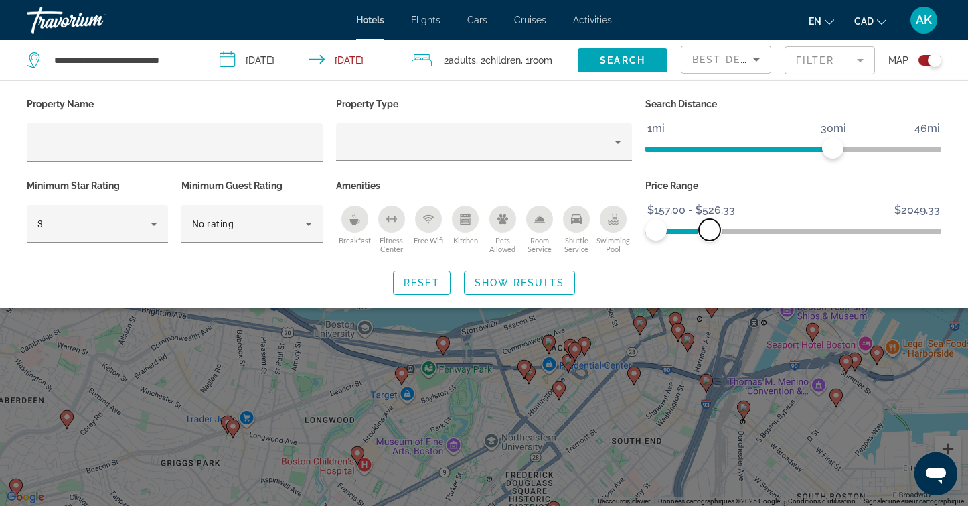
drag, startPoint x: 932, startPoint y: 230, endPoint x: 710, endPoint y: 244, distance: 222.8
click at [710, 244] on div "Price Range $157.00 $2049.33 $157.00 $526.33 $157.00 - $526.33" at bounding box center [793, 216] width 309 height 81
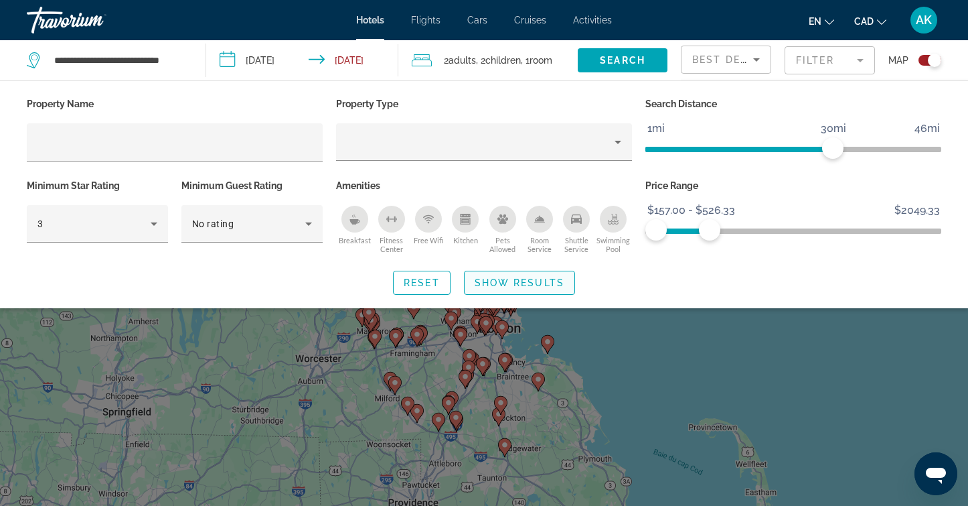
click at [530, 285] on span "Show Results" at bounding box center [520, 282] width 90 height 11
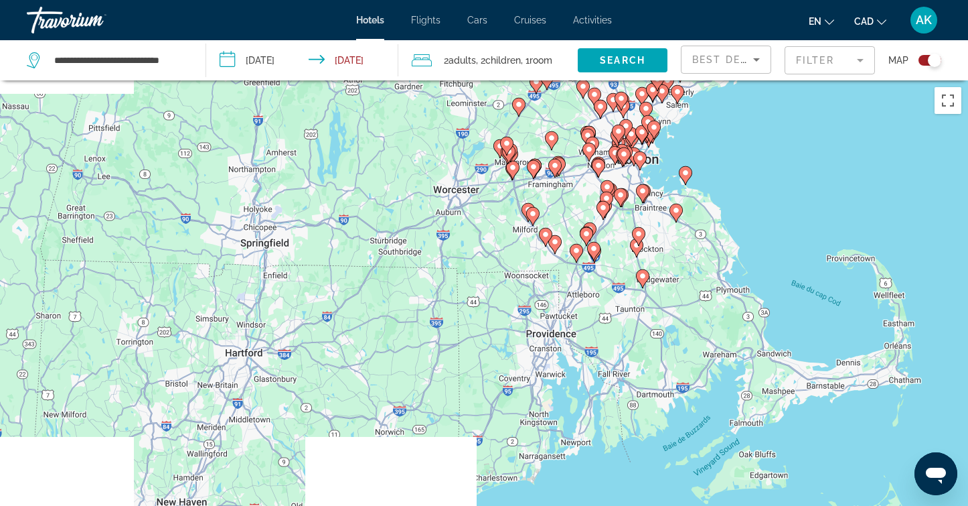
drag, startPoint x: 621, startPoint y: 352, endPoint x: 781, endPoint y: 175, distance: 238.5
click at [781, 175] on div "Pour activer le glissement du marqueur avec le clavier, appuyez sur Alt+Entrée.…" at bounding box center [484, 333] width 968 height 506
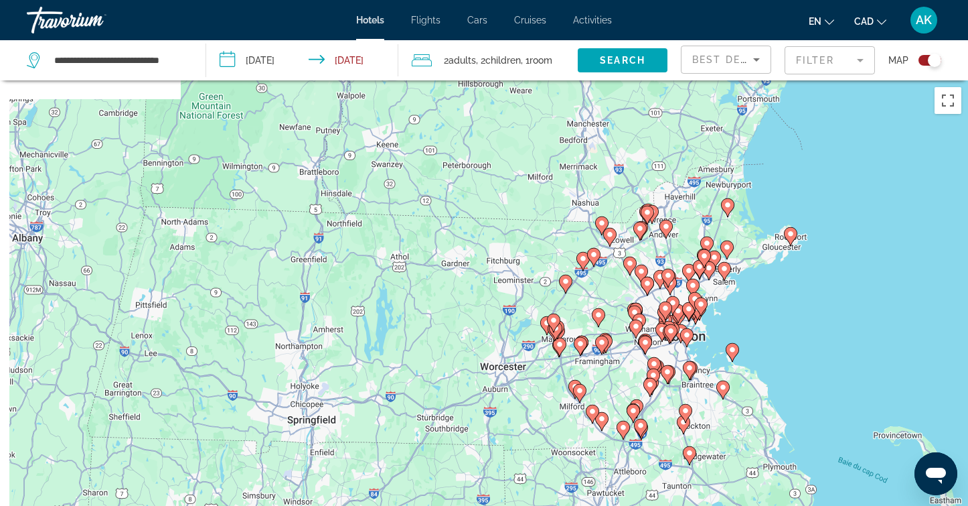
drag, startPoint x: 783, startPoint y: 194, endPoint x: 807, endPoint y: 380, distance: 187.7
click at [807, 380] on div "Pour activer le glissement du marqueur avec le clavier, appuyez sur Alt+Entrée.…" at bounding box center [484, 333] width 968 height 506
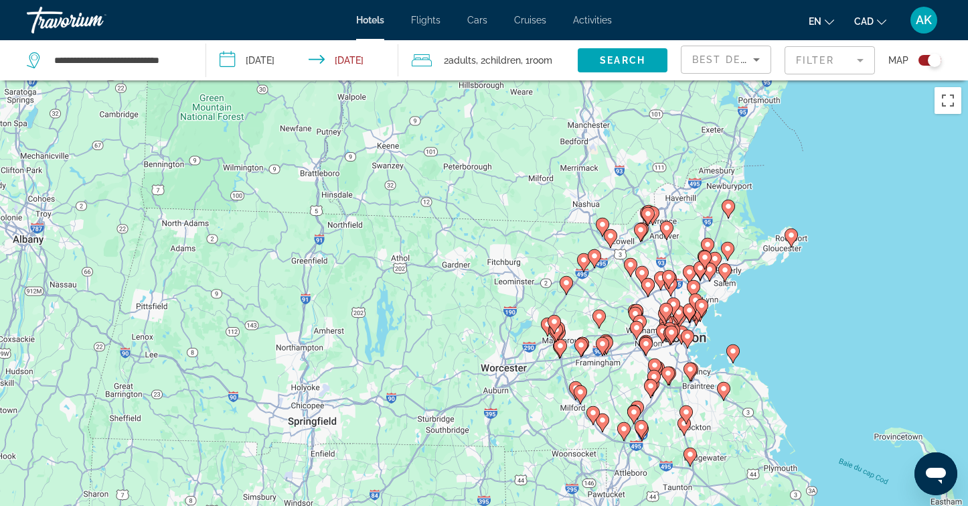
click at [689, 334] on image "Main content" at bounding box center [688, 336] width 8 height 8
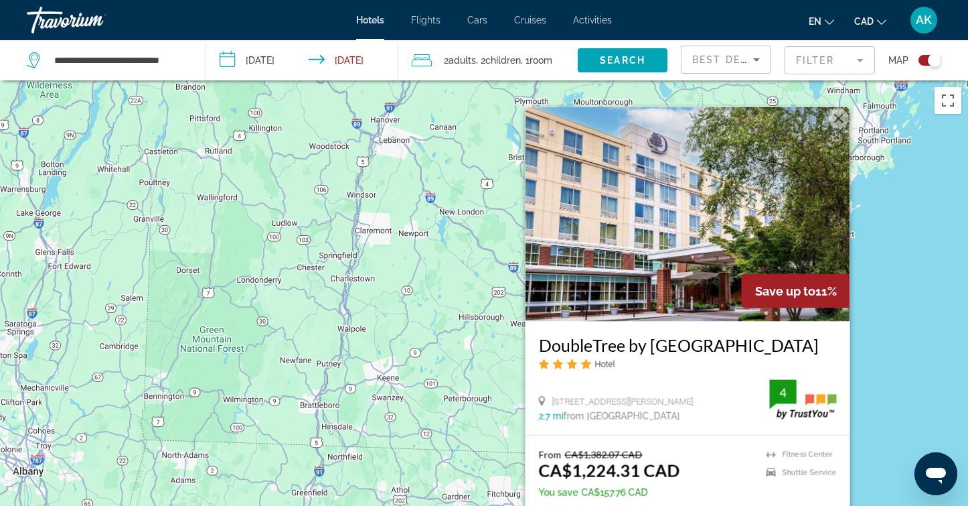
click at [875, 332] on div "Pour activer le glissement du marqueur avec le clavier, appuyez sur Alt+Entrée.…" at bounding box center [484, 333] width 968 height 506
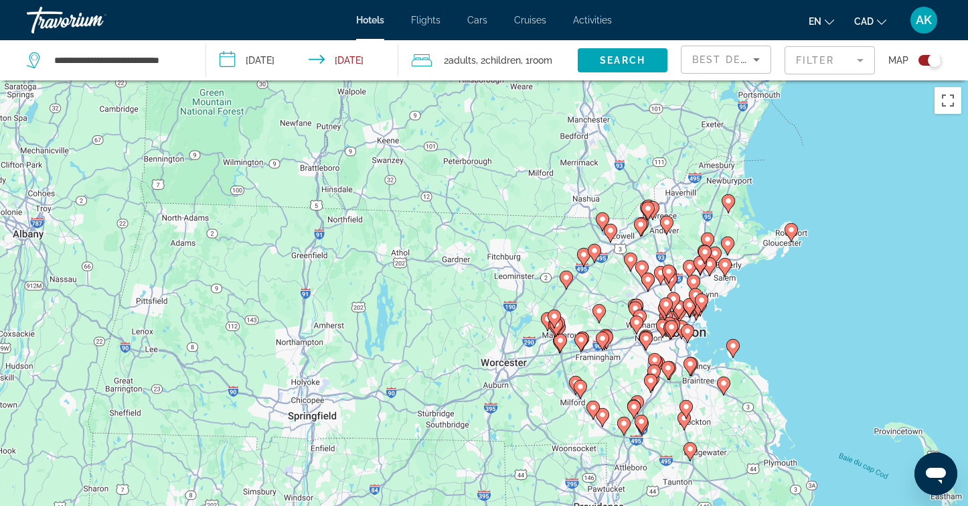
drag, startPoint x: 828, startPoint y: 378, endPoint x: 827, endPoint y: 131, distance: 247.1
click at [827, 131] on div "Pour activer le glissement du marqueur avec le clavier, appuyez sur Alt+Entrée.…" at bounding box center [484, 333] width 968 height 506
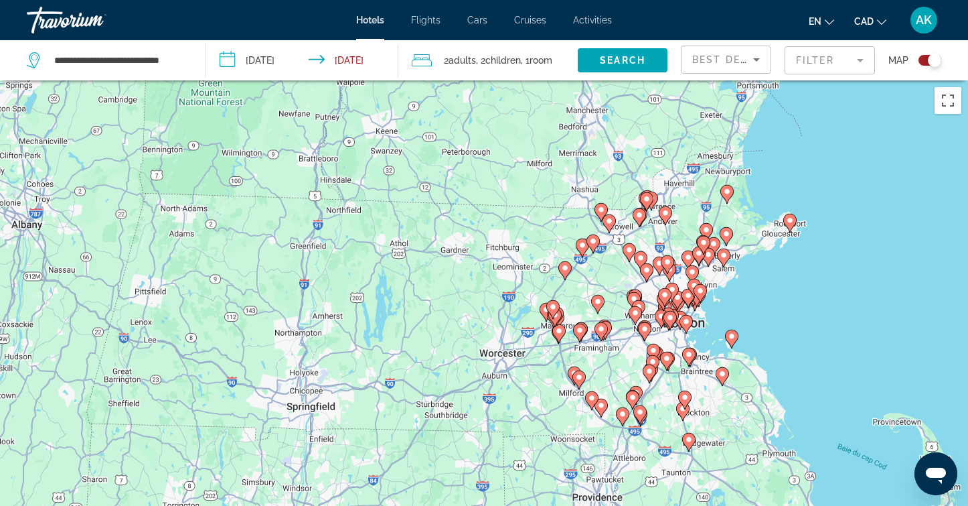
click at [671, 317] on image "Main content" at bounding box center [670, 317] width 8 height 8
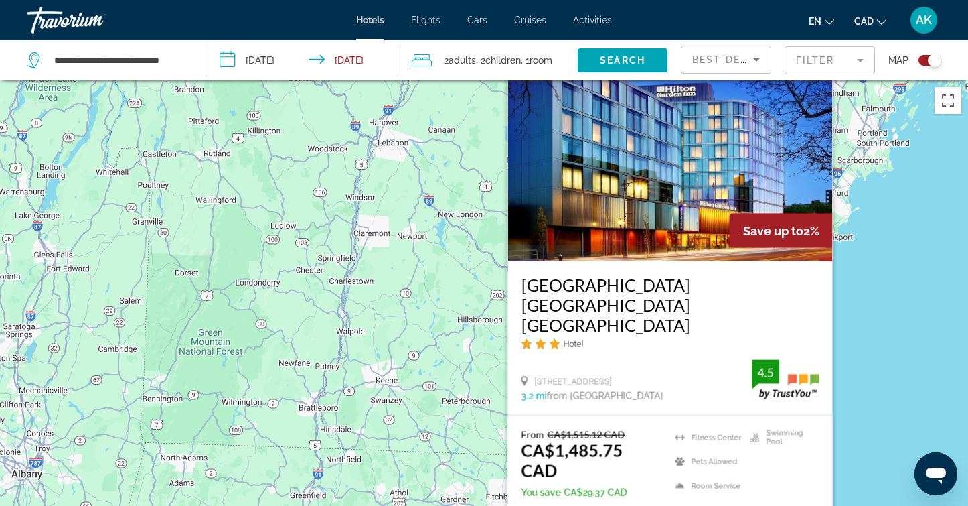
click at [881, 323] on div "Pour activer le glissement du marqueur avec le clavier, appuyez sur Alt+Entrée.…" at bounding box center [484, 333] width 968 height 506
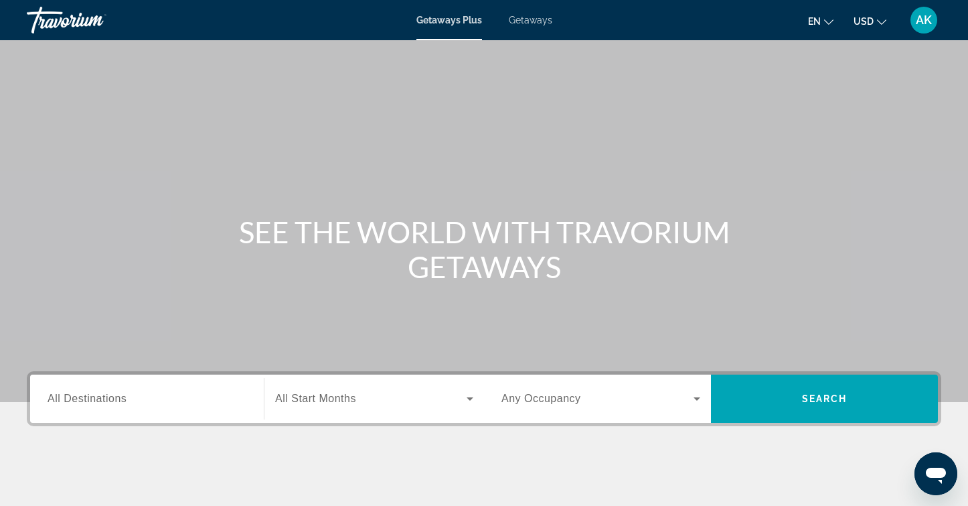
click at [131, 408] on div "Search widget" at bounding box center [147, 399] width 199 height 38
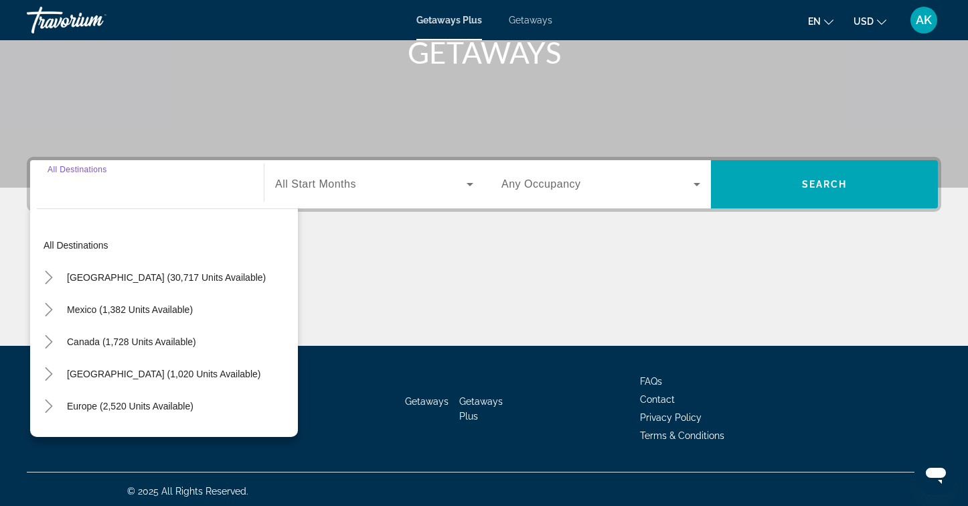
scroll to position [218, 0]
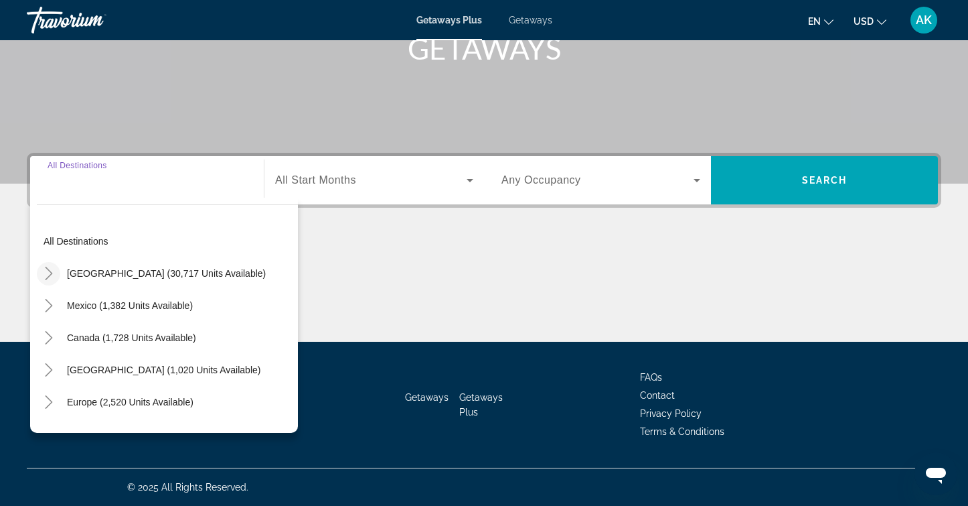
click at [49, 275] on icon "Toggle United States (30,717 units available)" at bounding box center [48, 273] width 13 height 13
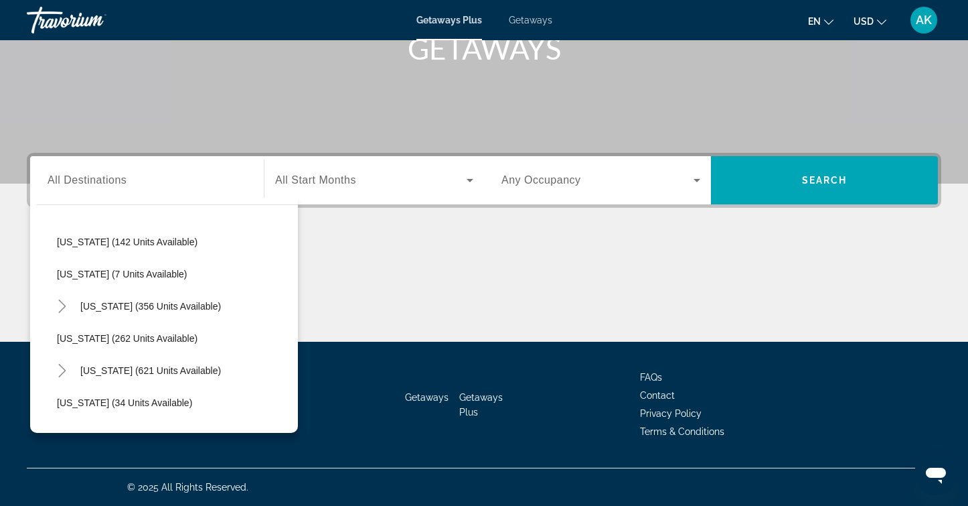
scroll to position [425, 0]
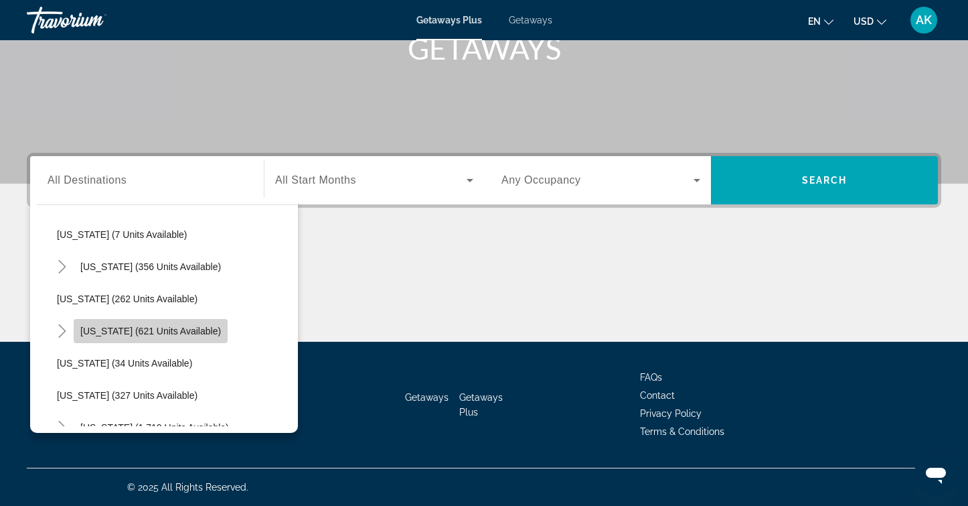
click at [147, 334] on span "[US_STATE] (621 units available)" at bounding box center [150, 330] width 141 height 11
type input "**********"
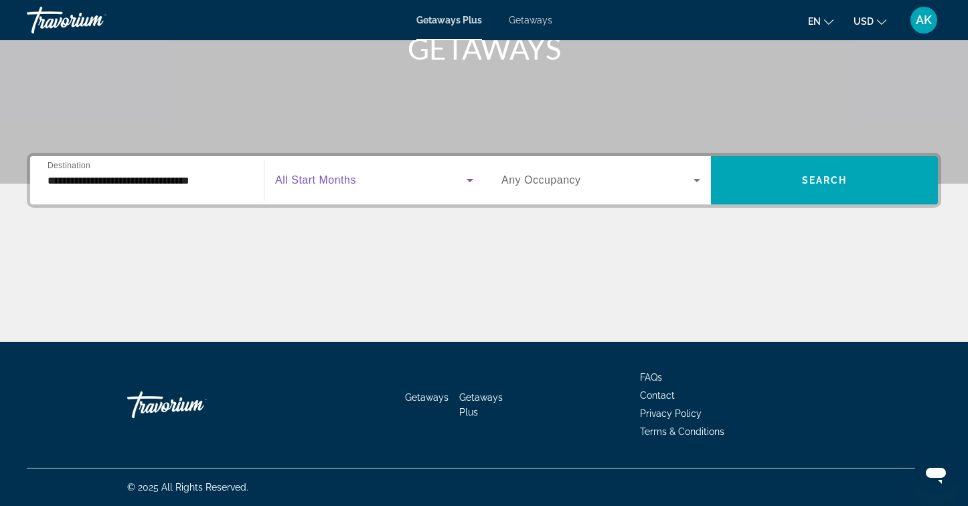
click at [439, 176] on span "Search widget" at bounding box center [371, 180] width 192 height 16
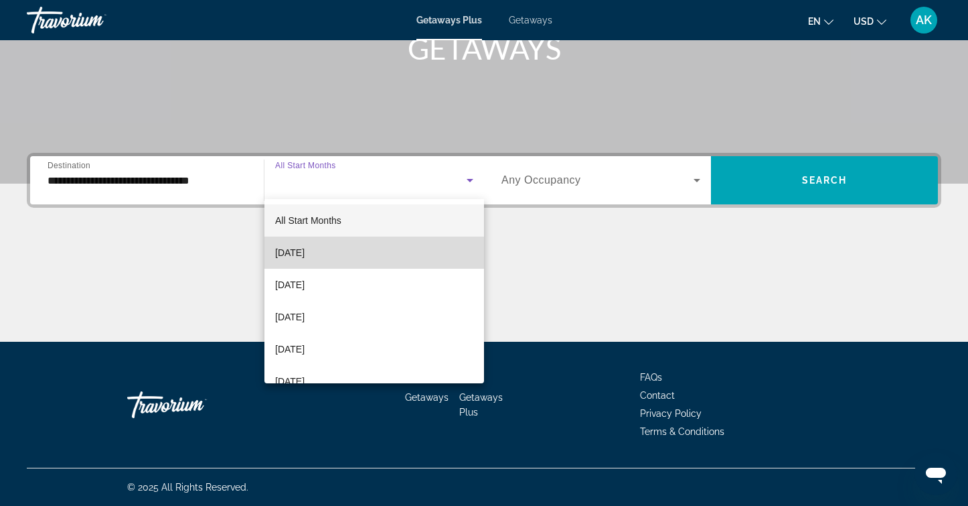
click at [394, 247] on mat-option "[DATE]" at bounding box center [375, 252] width 220 height 32
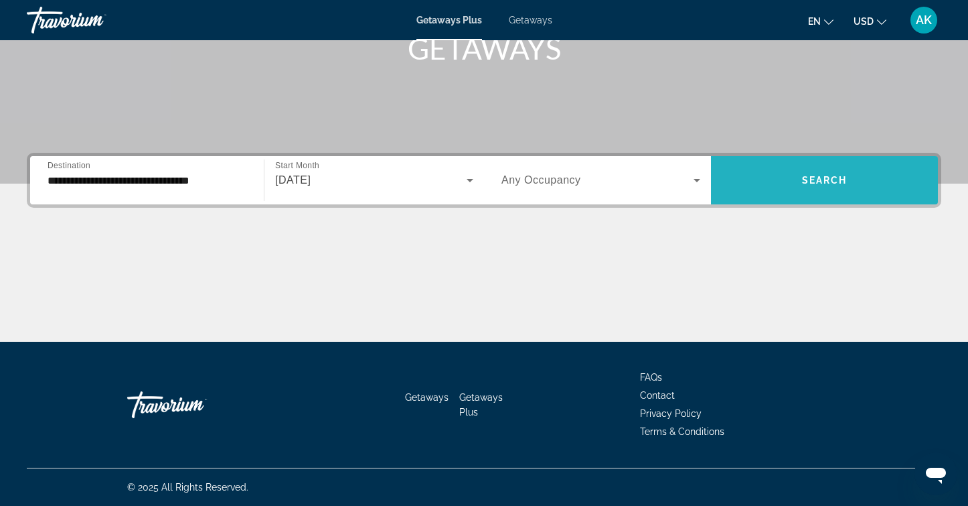
click at [753, 177] on span "Search widget" at bounding box center [824, 180] width 227 height 32
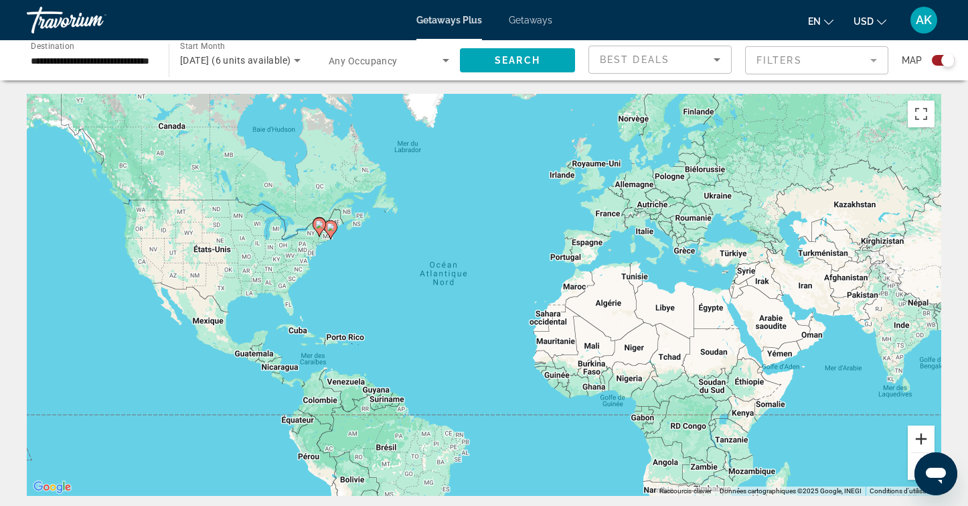
click at [919, 446] on button "Zoom avant" at bounding box center [921, 438] width 27 height 27
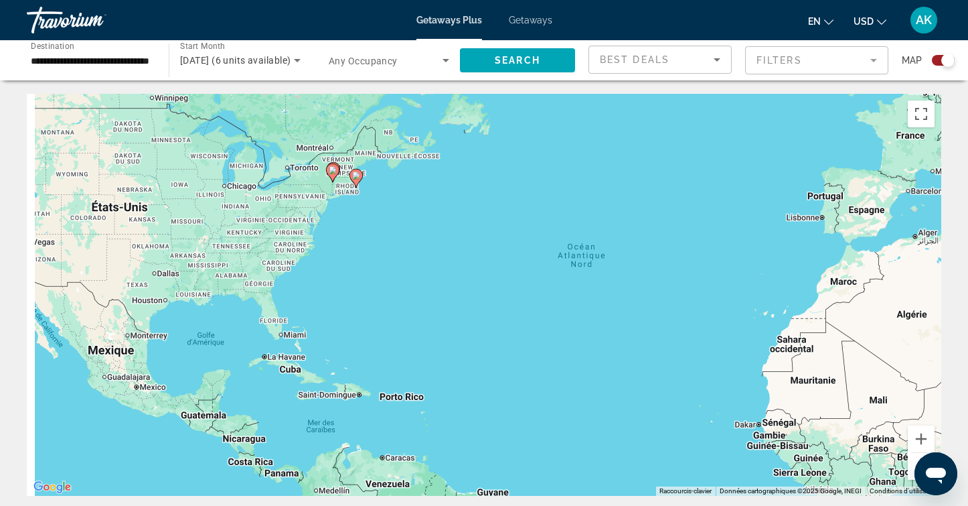
drag, startPoint x: 460, startPoint y: 368, endPoint x: 642, endPoint y: 372, distance: 181.5
click at [642, 372] on div "Pour activer le glissement du marqueur avec le clavier, appuyez sur Alt+Entrée.…" at bounding box center [484, 295] width 915 height 402
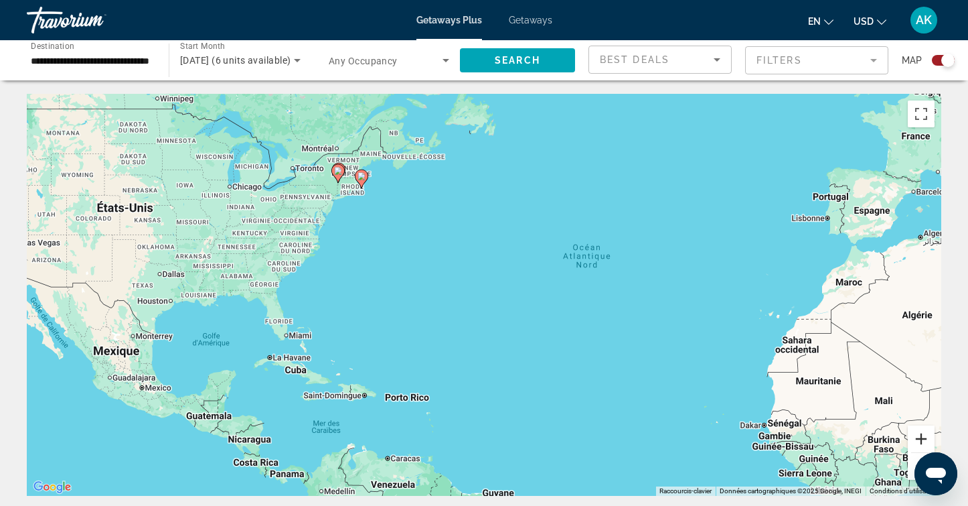
click at [922, 436] on button "Zoom avant" at bounding box center [921, 438] width 27 height 27
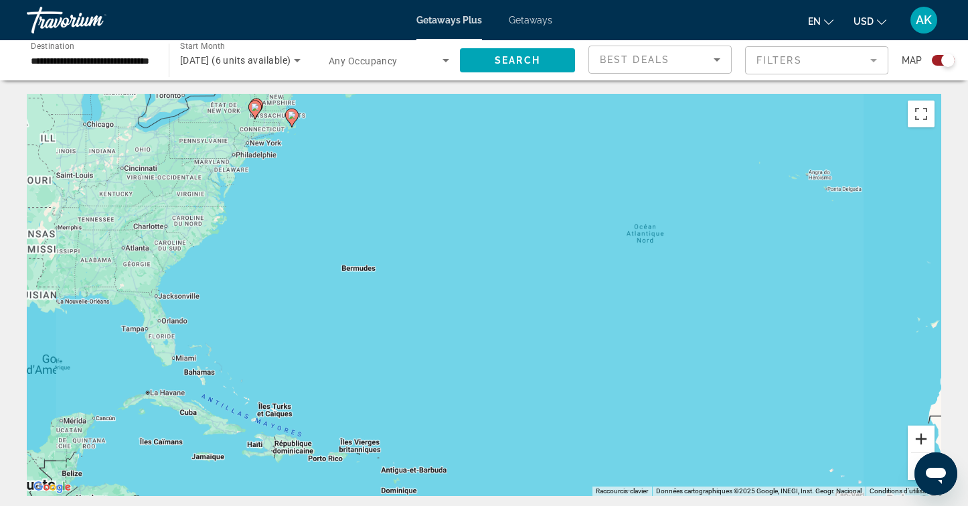
click at [922, 436] on button "Zoom avant" at bounding box center [921, 438] width 27 height 27
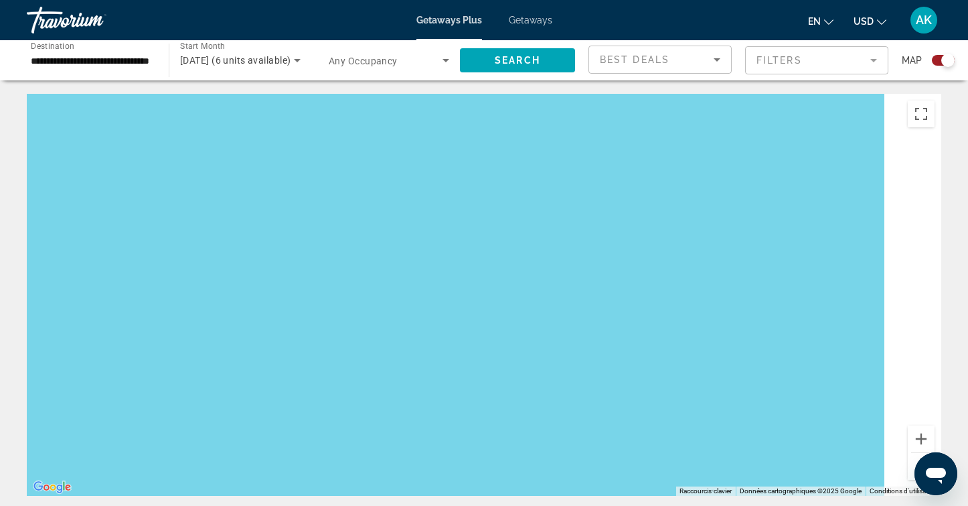
drag, startPoint x: 737, startPoint y: 433, endPoint x: 562, endPoint y: 307, distance: 215.5
click at [562, 309] on div "Main content" at bounding box center [484, 295] width 915 height 402
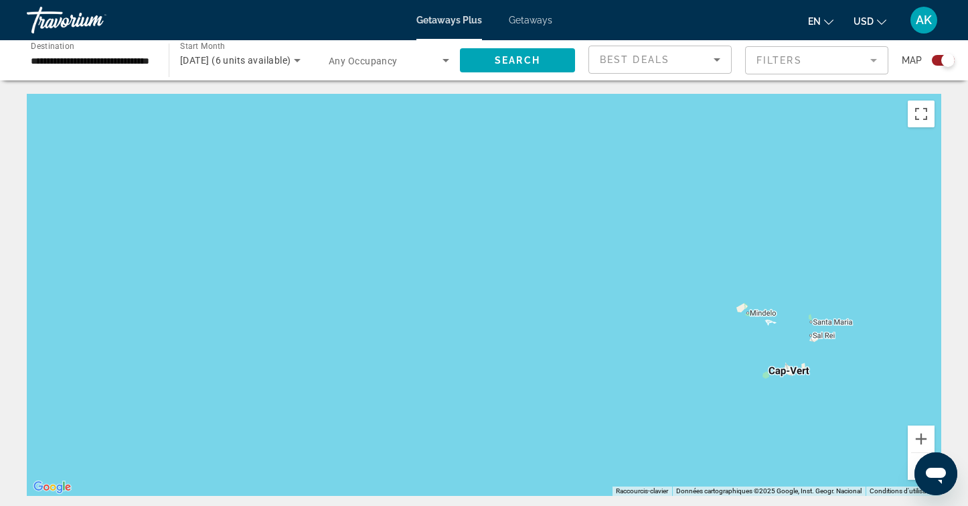
drag, startPoint x: 309, startPoint y: 209, endPoint x: 753, endPoint y: 398, distance: 483.3
click at [753, 398] on div "Main content" at bounding box center [484, 295] width 915 height 402
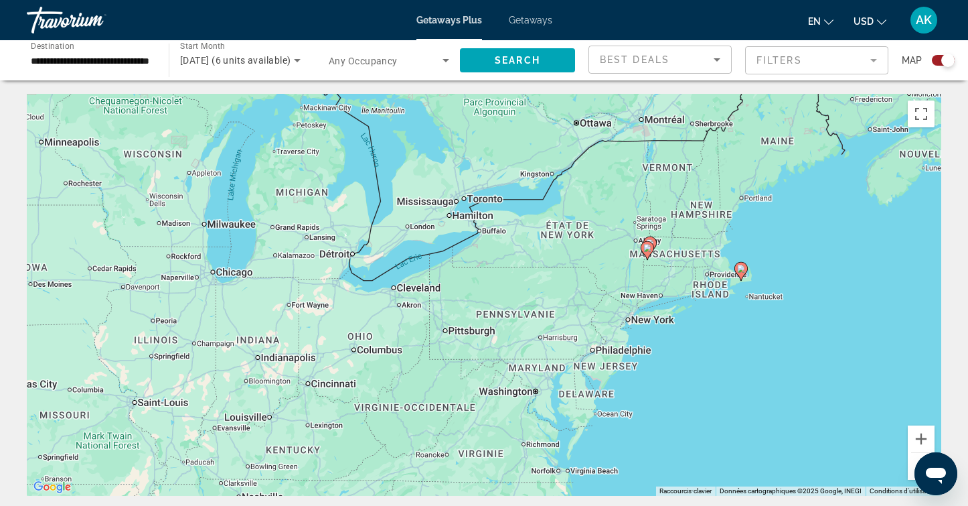
drag, startPoint x: 755, startPoint y: 264, endPoint x: 566, endPoint y: 430, distance: 251.5
click at [566, 430] on div "Pour activer le glissement du marqueur avec le clavier, appuyez sur Alt+Entrée.…" at bounding box center [484, 295] width 915 height 402
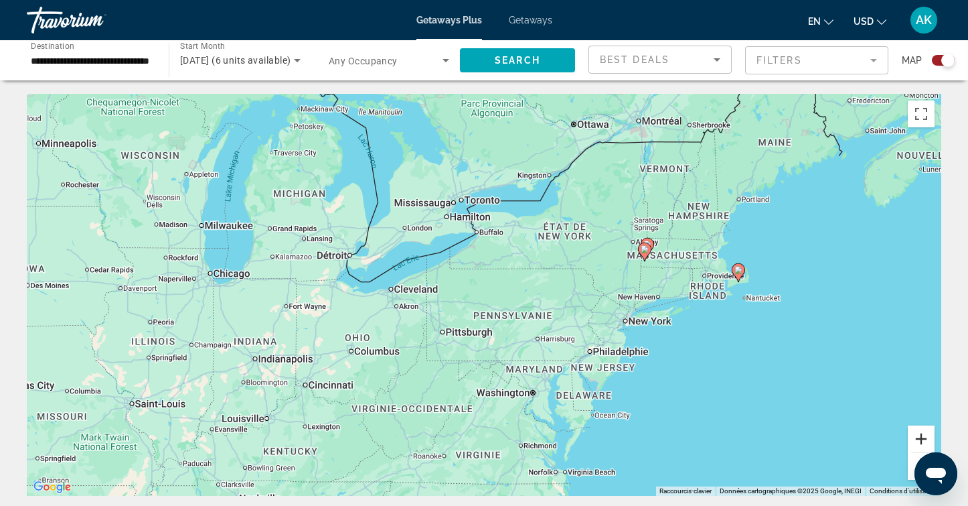
click at [917, 437] on button "Zoom avant" at bounding box center [921, 438] width 27 height 27
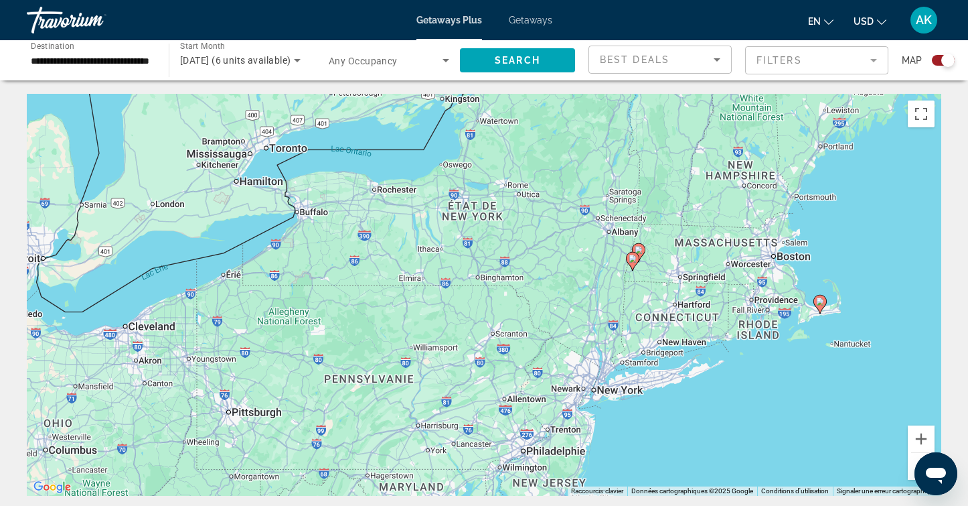
drag, startPoint x: 884, startPoint y: 301, endPoint x: 708, endPoint y: 345, distance: 180.8
click at [708, 345] on div "Pour activer le glissement du marqueur avec le clavier, appuyez sur Alt+Entrée.…" at bounding box center [484, 295] width 915 height 402
click at [925, 429] on button "Zoom avant" at bounding box center [921, 438] width 27 height 27
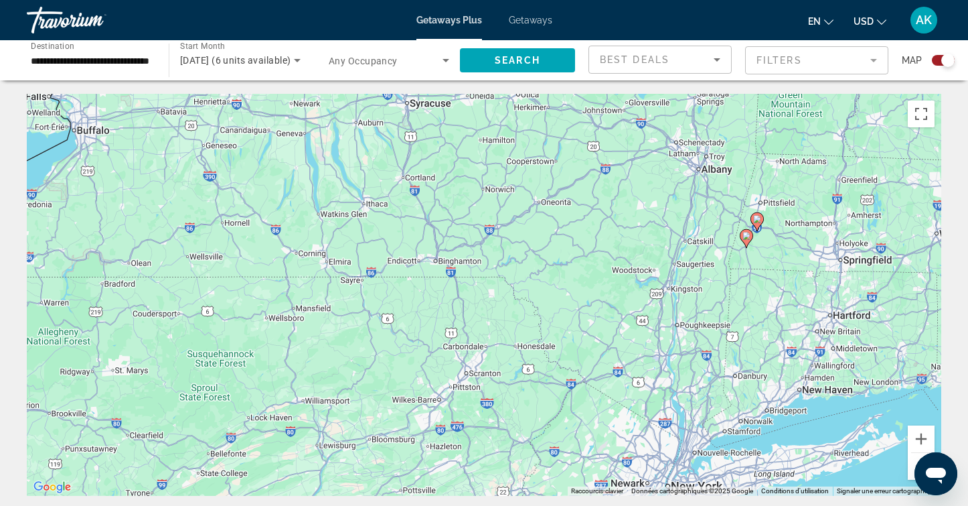
drag, startPoint x: 855, startPoint y: 356, endPoint x: 728, endPoint y: 355, distance: 127.2
click at [728, 355] on div "Pour activer le glissement du marqueur avec le clavier, appuyez sur Alt+Entrée.…" at bounding box center [484, 295] width 915 height 402
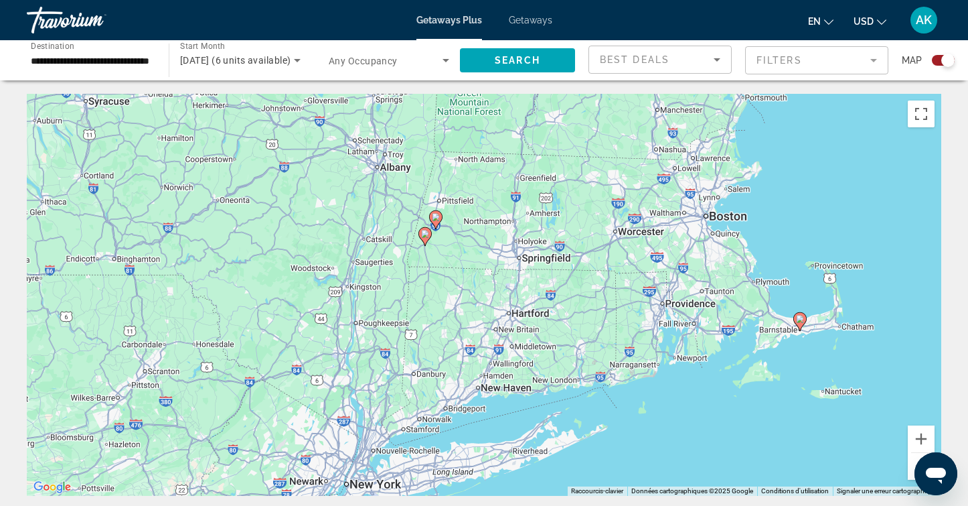
drag, startPoint x: 728, startPoint y: 355, endPoint x: 500, endPoint y: 356, distance: 228.3
click at [500, 356] on div "Pour activer le glissement du marqueur avec le clavier, appuyez sur Alt+Entrée.…" at bounding box center [484, 295] width 915 height 402
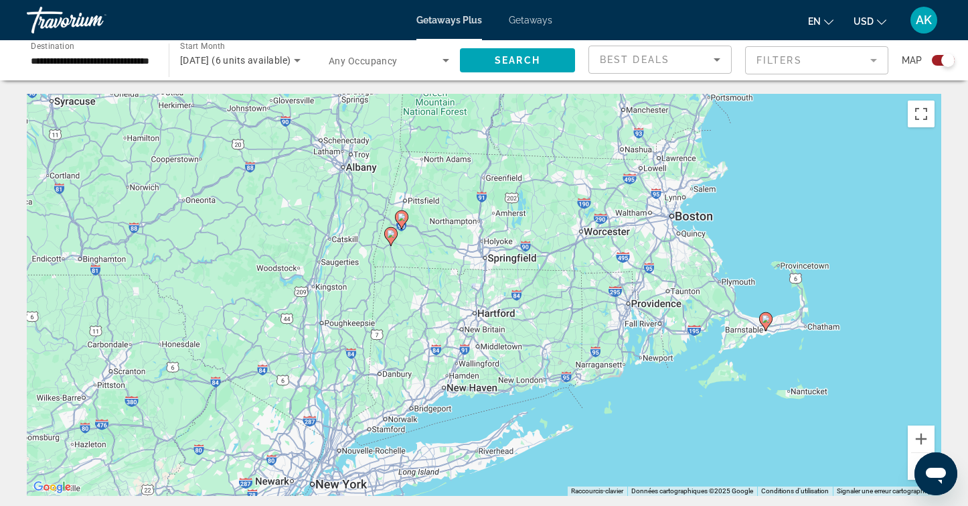
click at [768, 319] on image "Main content" at bounding box center [766, 319] width 8 height 8
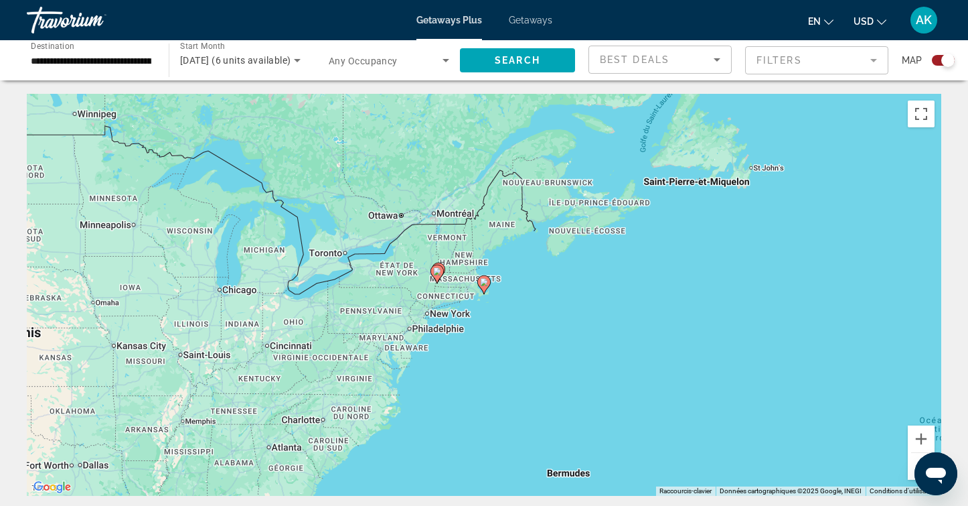
click at [485, 279] on image "Main content" at bounding box center [484, 282] width 8 height 8
type input "**********"
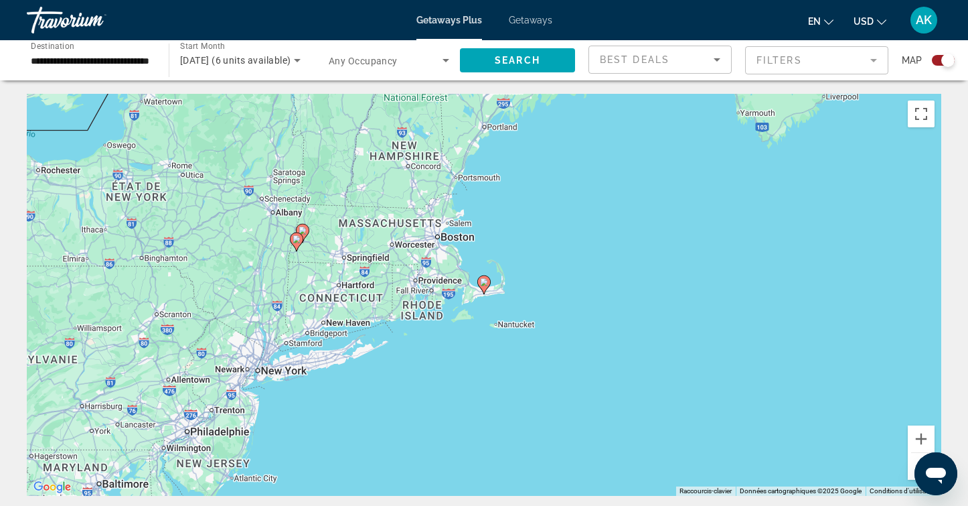
click at [484, 283] on image "Main content" at bounding box center [484, 282] width 8 height 8
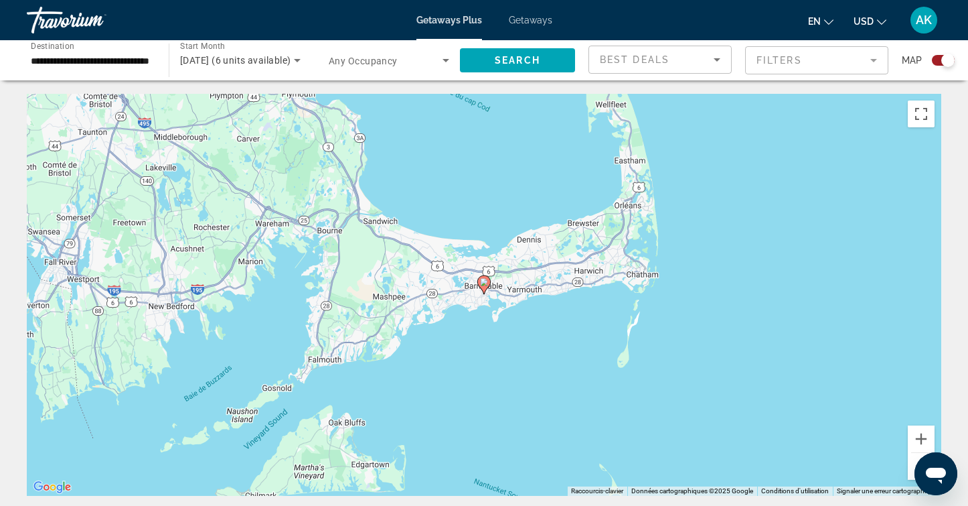
click at [484, 283] on image "Main content" at bounding box center [484, 282] width 8 height 8
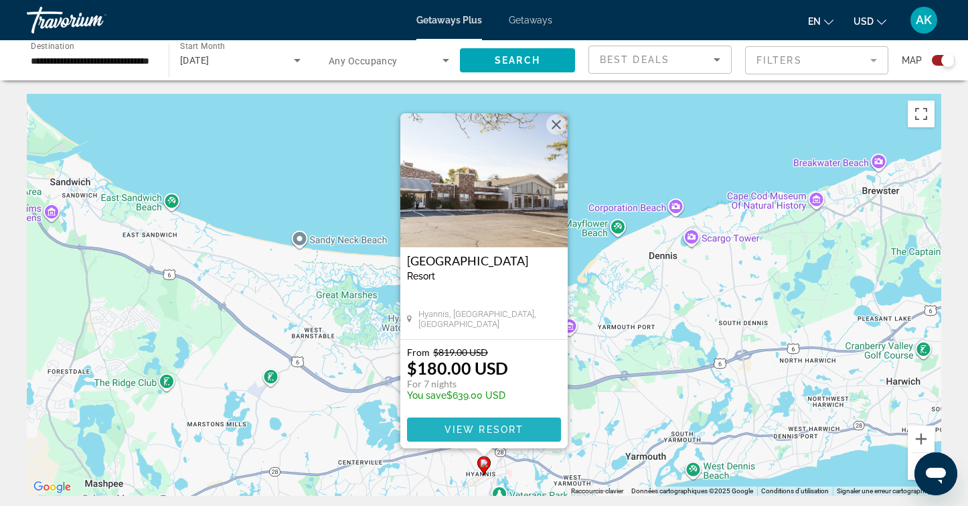
click at [459, 435] on span "Main content" at bounding box center [484, 429] width 154 height 32
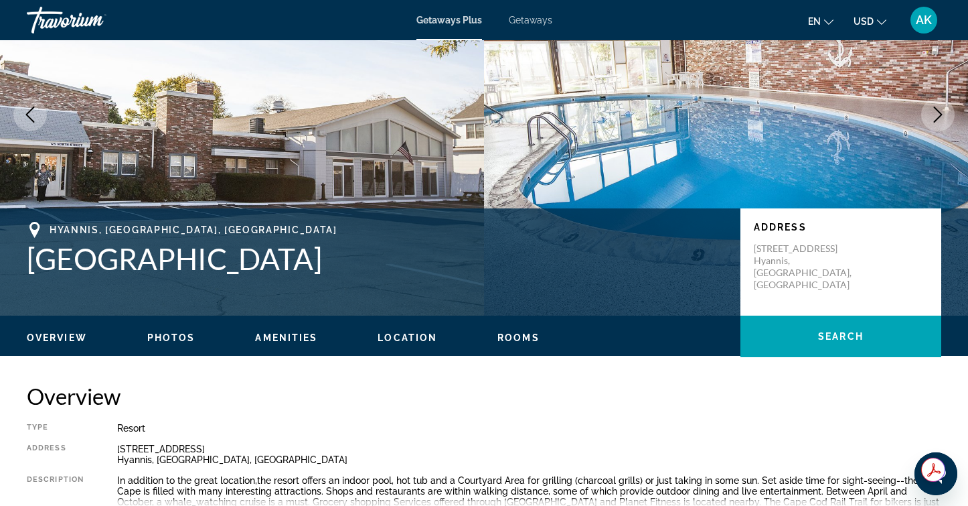
scroll to position [103, 0]
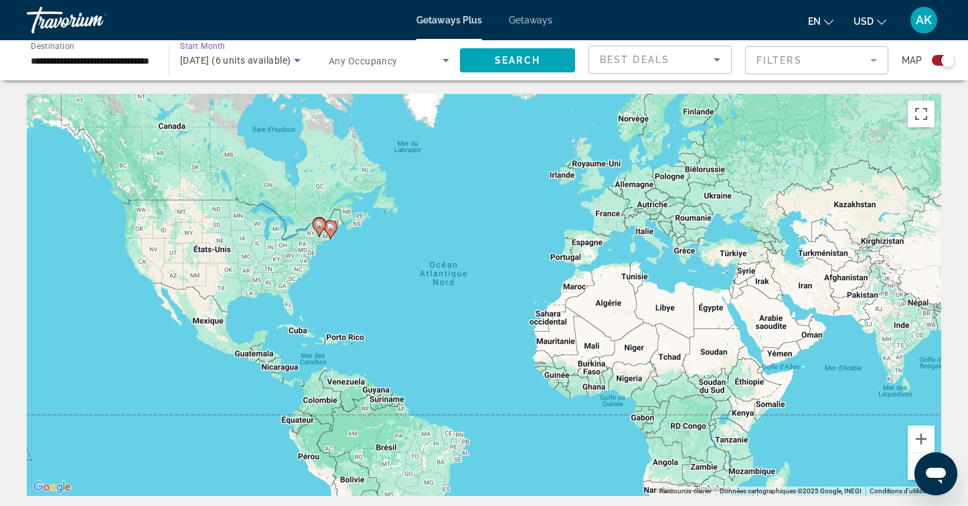
click at [298, 62] on icon "Search widget" at bounding box center [297, 60] width 16 height 16
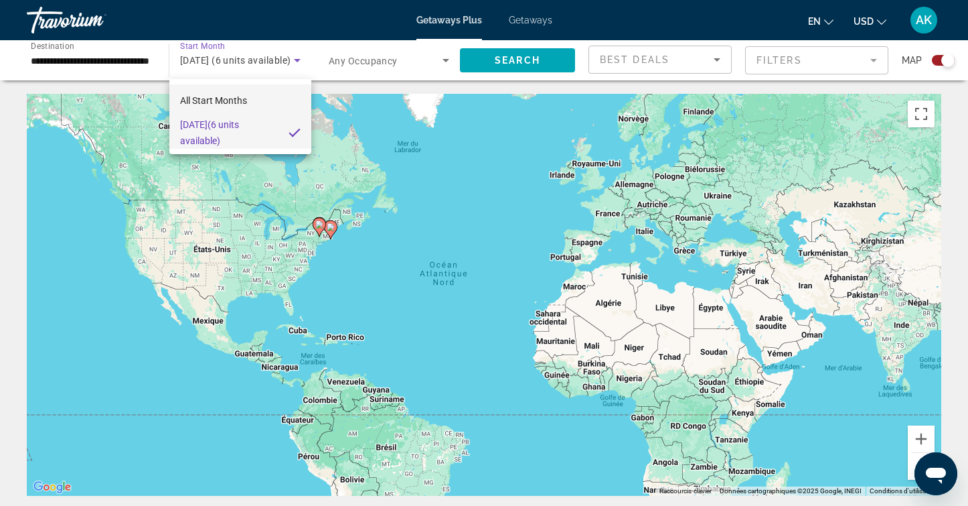
click at [269, 92] on mat-option "All Start Months" at bounding box center [240, 100] width 142 height 32
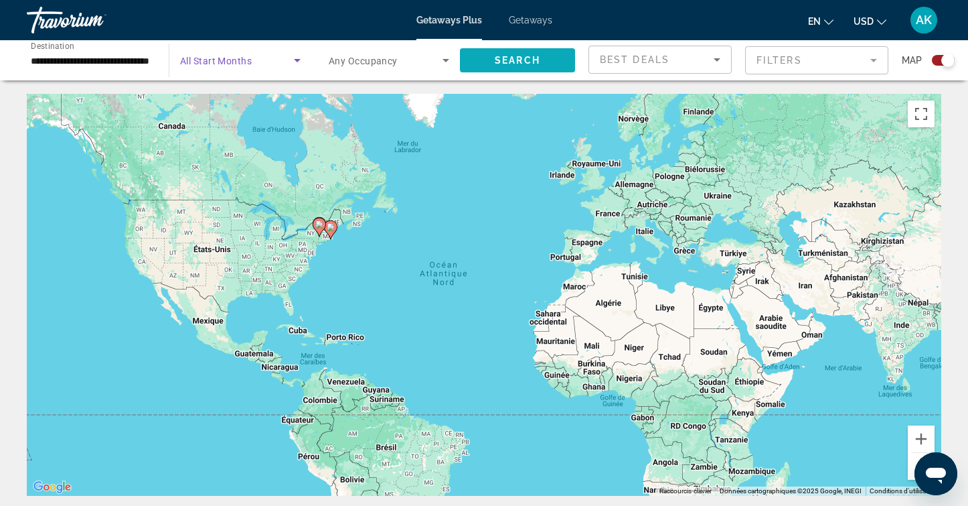
click at [540, 57] on span "Search widget" at bounding box center [517, 60] width 115 height 32
click at [925, 437] on button "Zoom avant" at bounding box center [921, 438] width 27 height 27
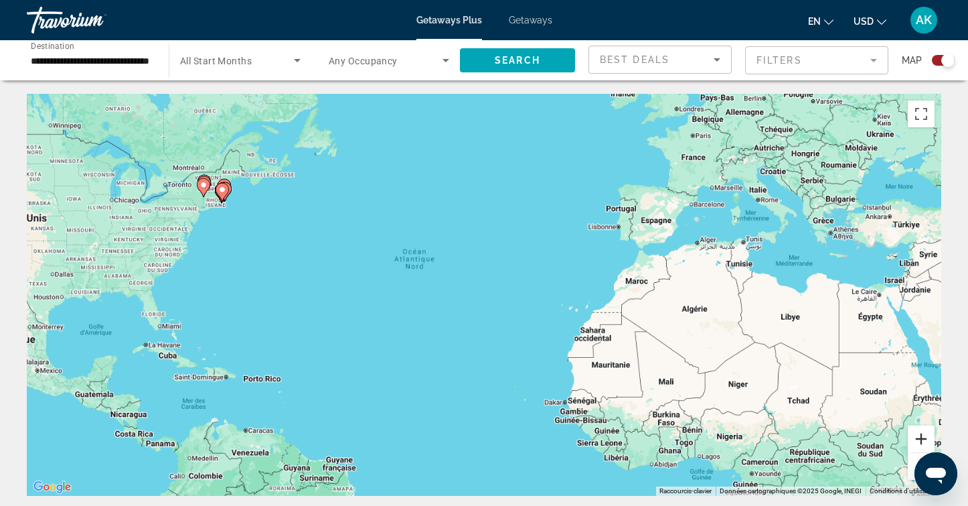
click at [925, 437] on button "Zoom avant" at bounding box center [921, 438] width 27 height 27
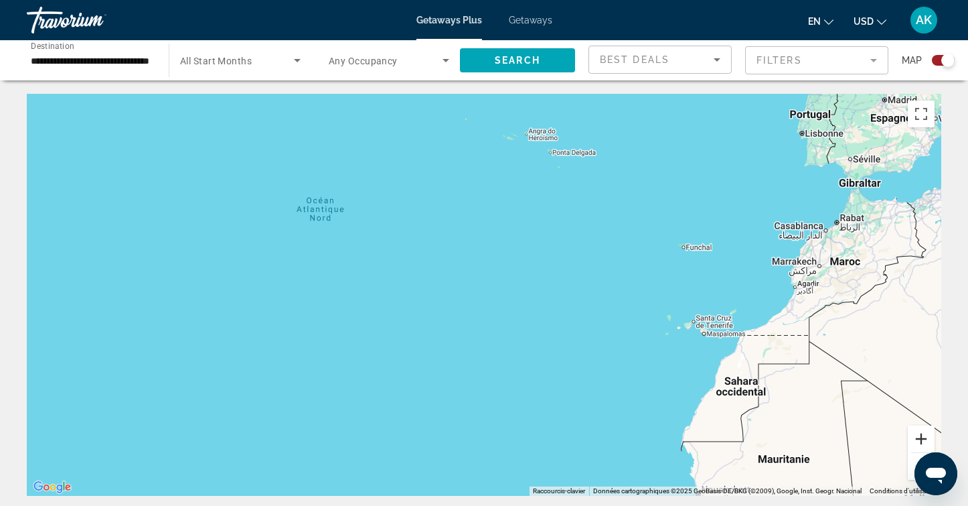
click at [925, 437] on button "Zoom avant" at bounding box center [921, 438] width 27 height 27
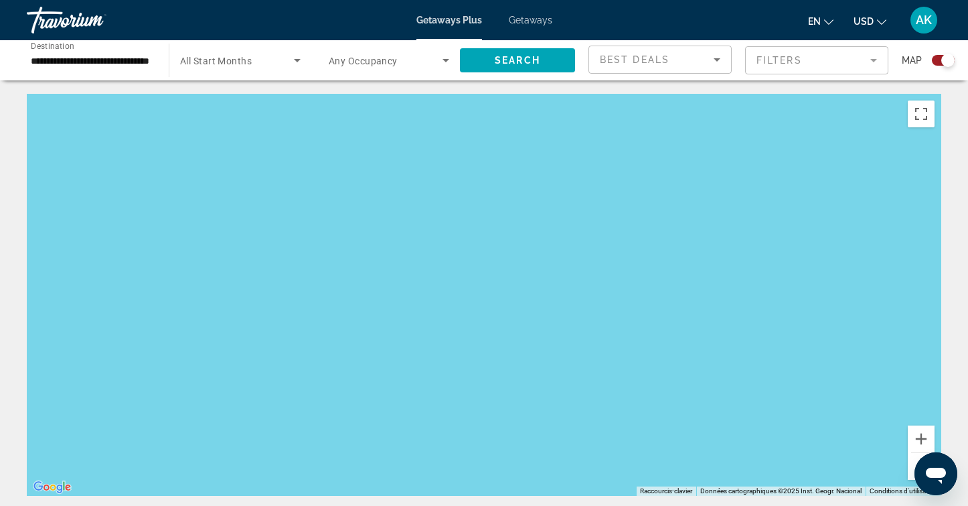
drag, startPoint x: 380, startPoint y: 352, endPoint x: 883, endPoint y: 354, distance: 502.2
click at [876, 352] on div "Main content" at bounding box center [484, 295] width 915 height 402
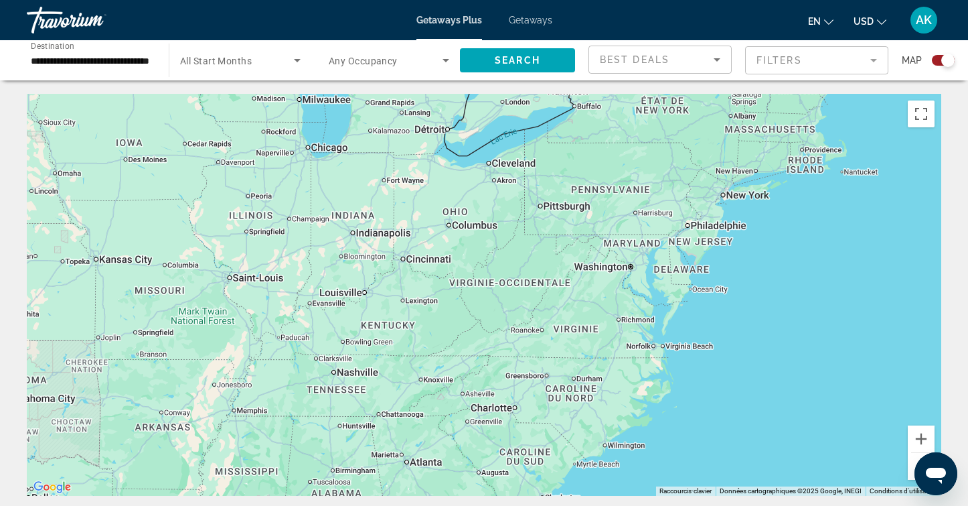
drag, startPoint x: 736, startPoint y: 190, endPoint x: 504, endPoint y: 517, distance: 401.5
click at [504, 505] on html "**********" at bounding box center [484, 253] width 968 height 506
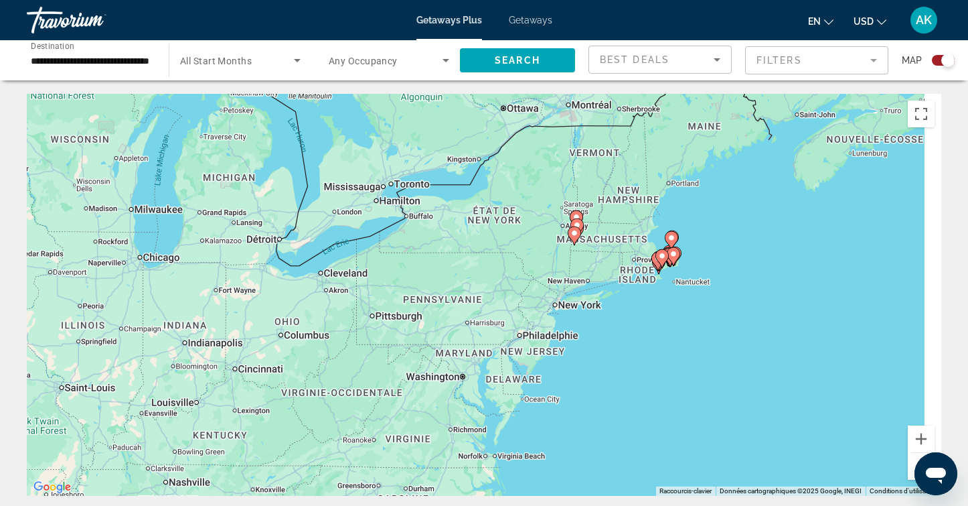
drag, startPoint x: 747, startPoint y: 313, endPoint x: 609, endPoint y: 391, distance: 157.7
click at [609, 391] on div "Pour activer le glissement du marqueur avec le clavier, appuyez sur Alt+Entrée.…" at bounding box center [484, 295] width 915 height 402
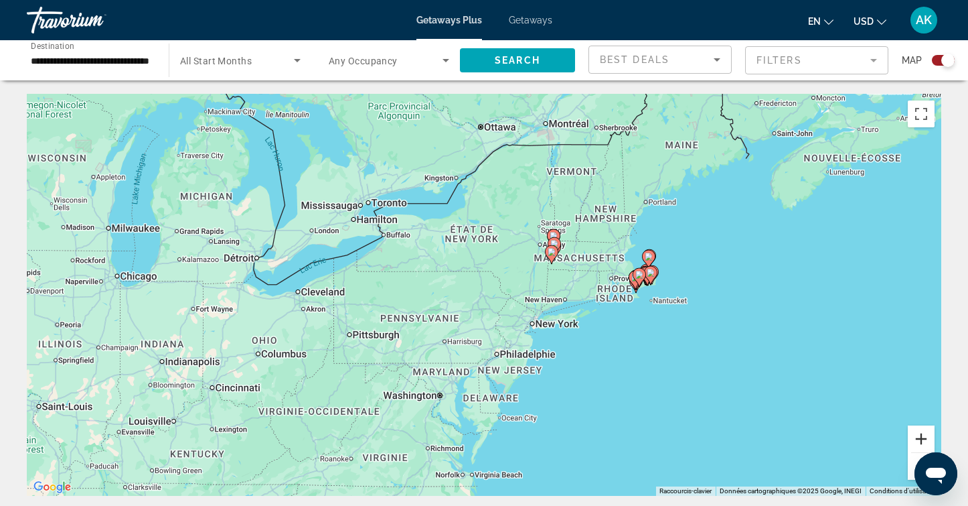
click at [917, 449] on button "Zoom avant" at bounding box center [921, 438] width 27 height 27
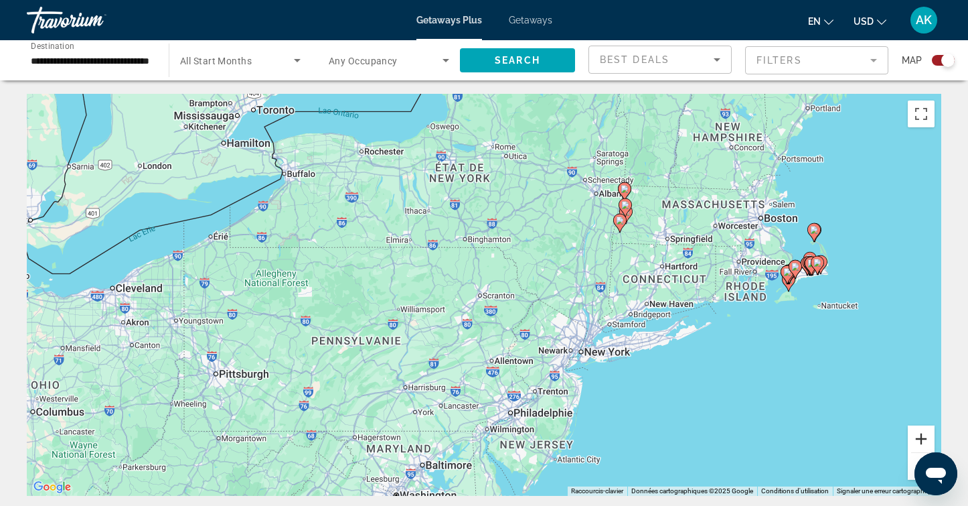
click at [929, 433] on button "Zoom avant" at bounding box center [921, 438] width 27 height 27
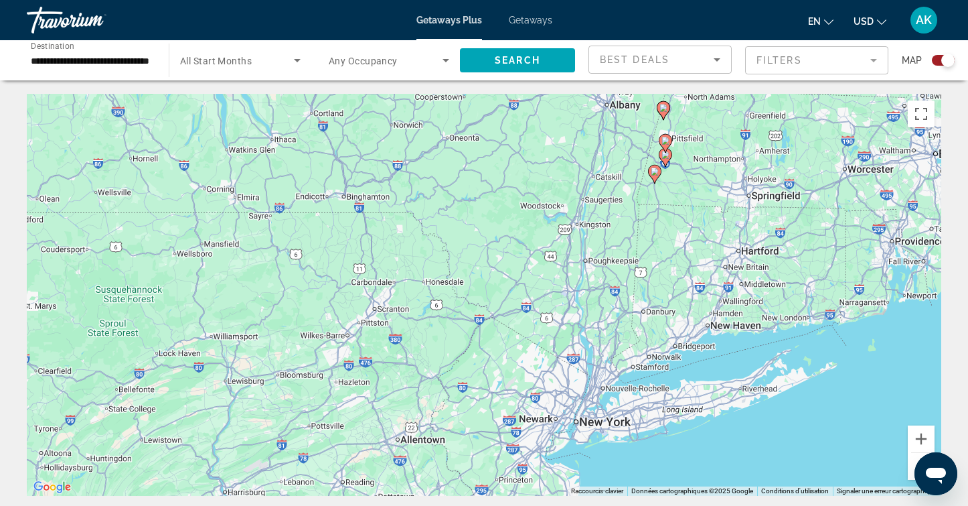
drag, startPoint x: 885, startPoint y: 346, endPoint x: 767, endPoint y: 358, distance: 117.8
click at [768, 358] on div "Pour activer le glissement du marqueur avec le clavier, appuyez sur Alt+Entrée.…" at bounding box center [484, 295] width 915 height 402
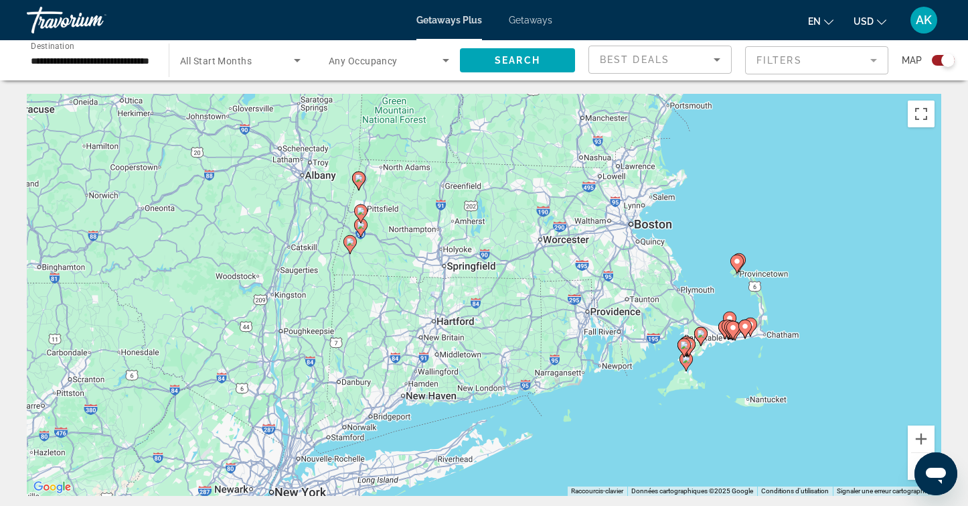
drag, startPoint x: 767, startPoint y: 358, endPoint x: 563, endPoint y: 425, distance: 214.9
click at [563, 425] on div "Pour activer le glissement du marqueur avec le clavier, appuyez sur Alt+Entrée.…" at bounding box center [484, 295] width 915 height 402
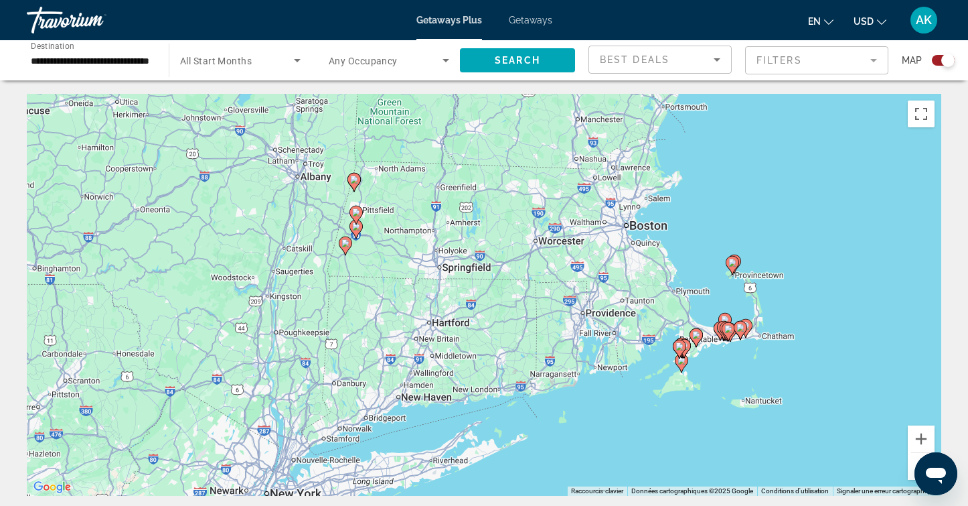
click at [723, 317] on image "Main content" at bounding box center [725, 319] width 8 height 8
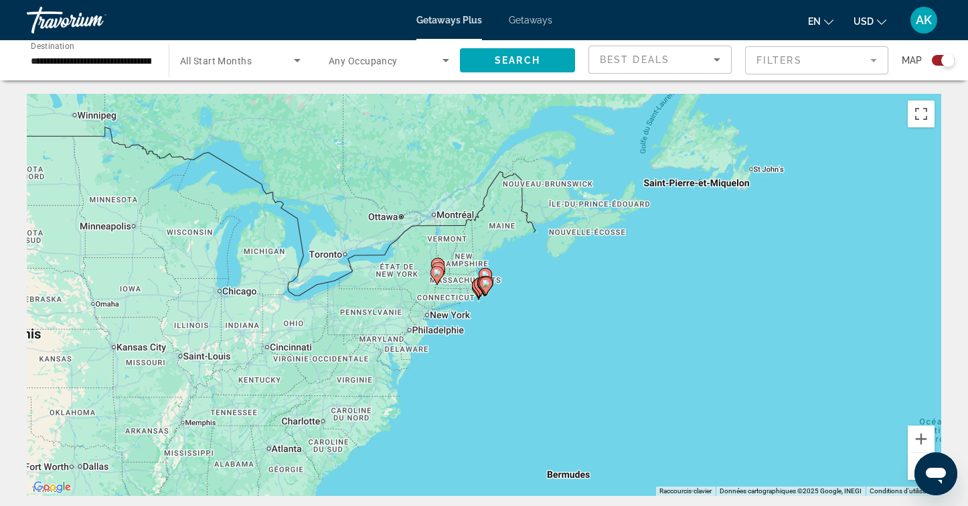
click at [481, 287] on icon "Main content" at bounding box center [486, 285] width 12 height 17
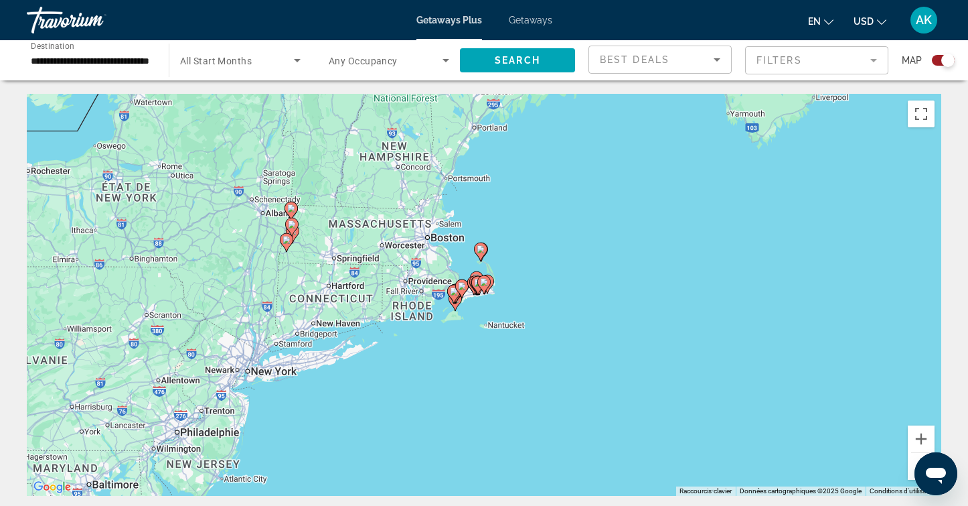
click at [463, 283] on image "Main content" at bounding box center [462, 286] width 8 height 8
type input "**********"
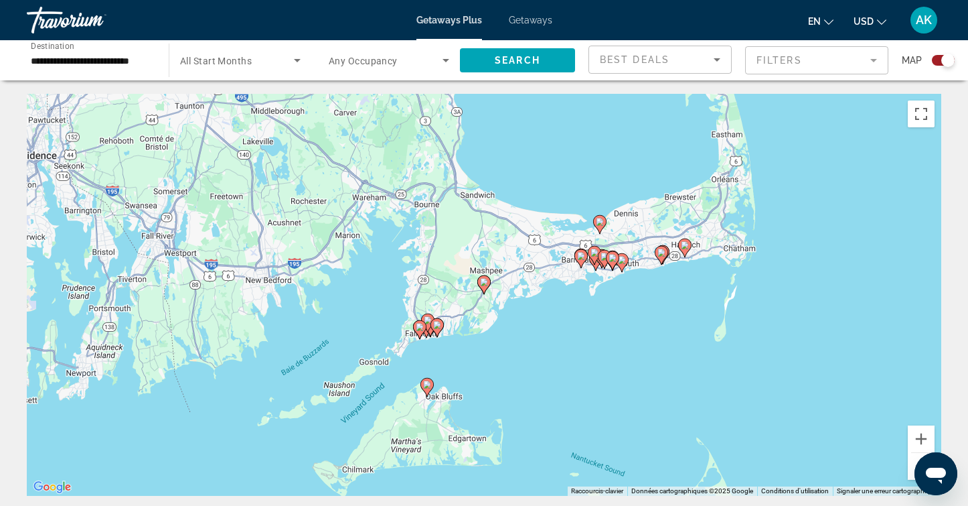
click at [482, 283] on image "Main content" at bounding box center [484, 282] width 8 height 8
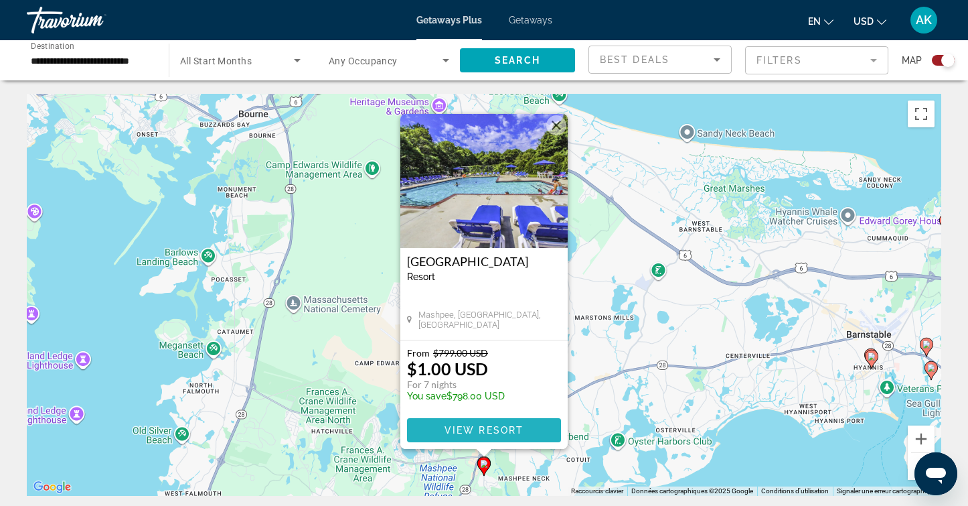
click at [492, 430] on span "View Resort" at bounding box center [484, 430] width 79 height 11
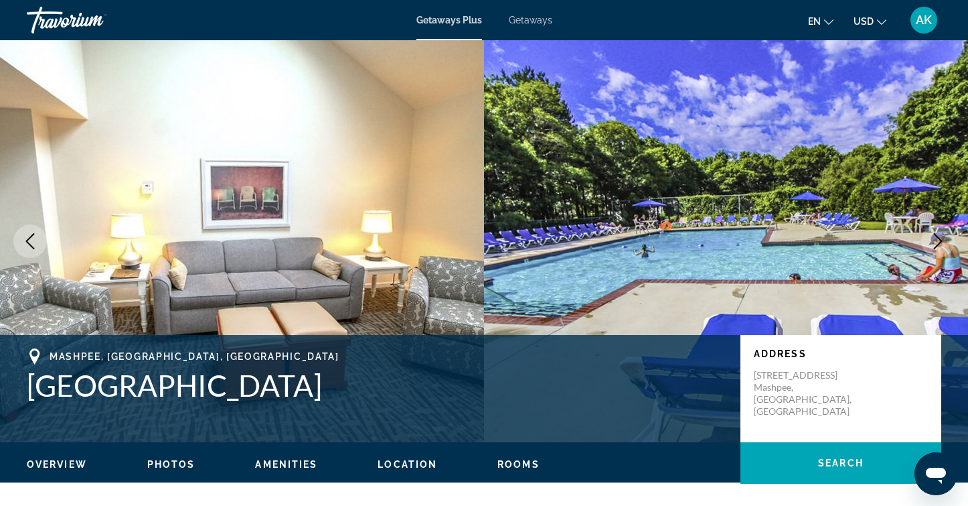
click at [534, 26] on div "Getaways Plus Getaways en English Español Français Italiano Português русский U…" at bounding box center [484, 20] width 968 height 35
click at [533, 22] on span "Getaways" at bounding box center [531, 20] width 44 height 11
